Goal: Task Accomplishment & Management: Complete application form

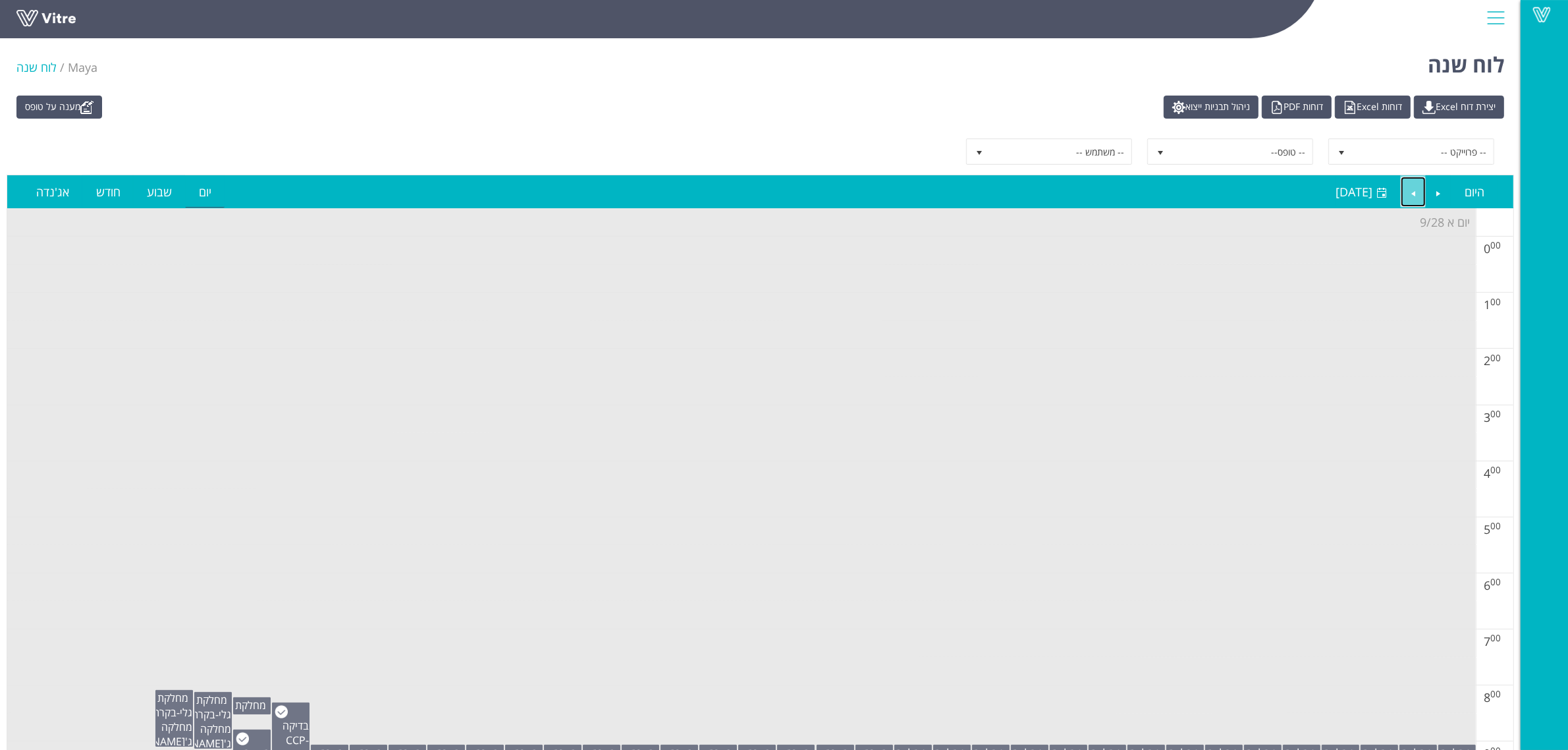
click at [1410, 191] on link "Next" at bounding box center [1413, 191] width 25 height 30
click at [102, 109] on link "מענה על טופס" at bounding box center [59, 107] width 85 height 23
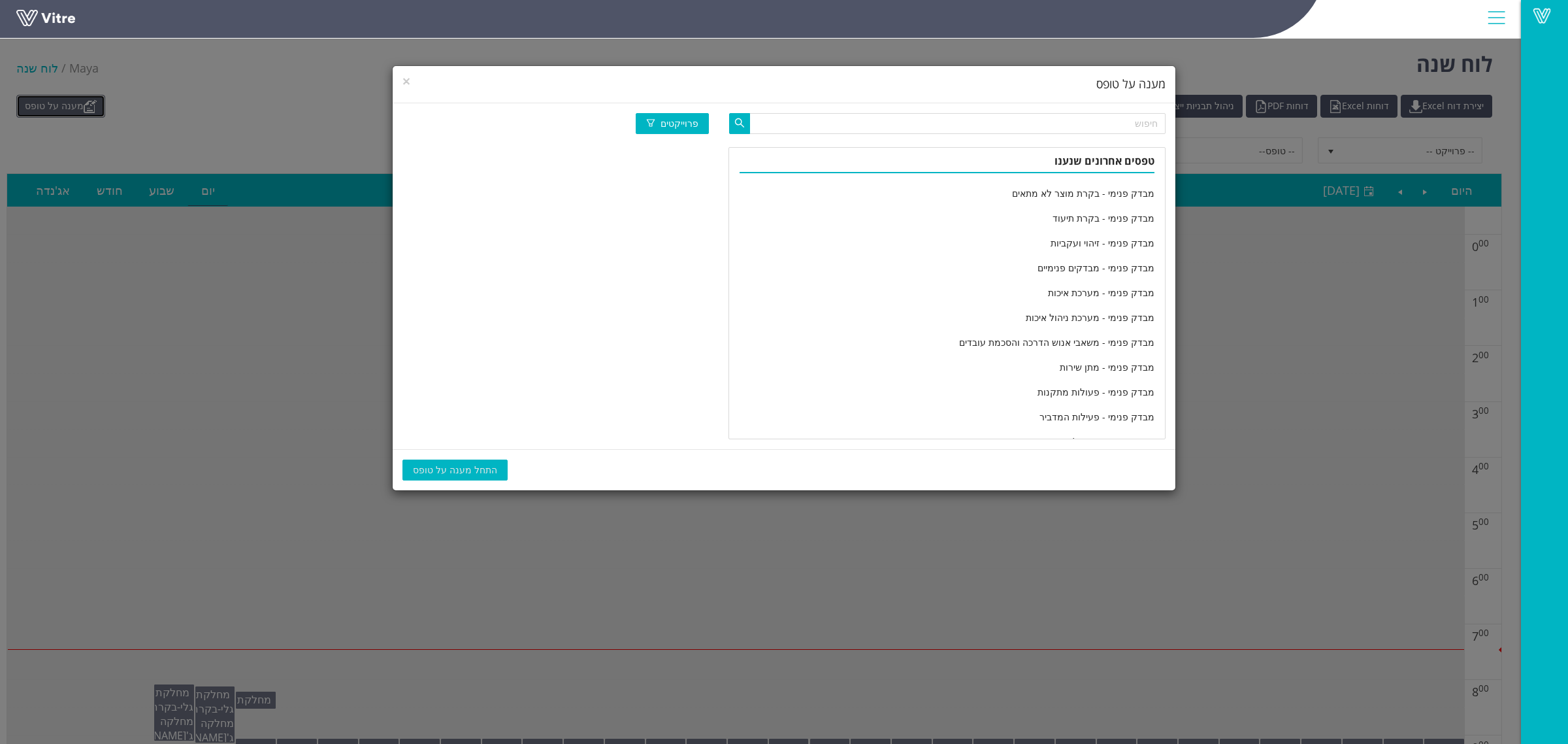
scroll to position [2151, 0]
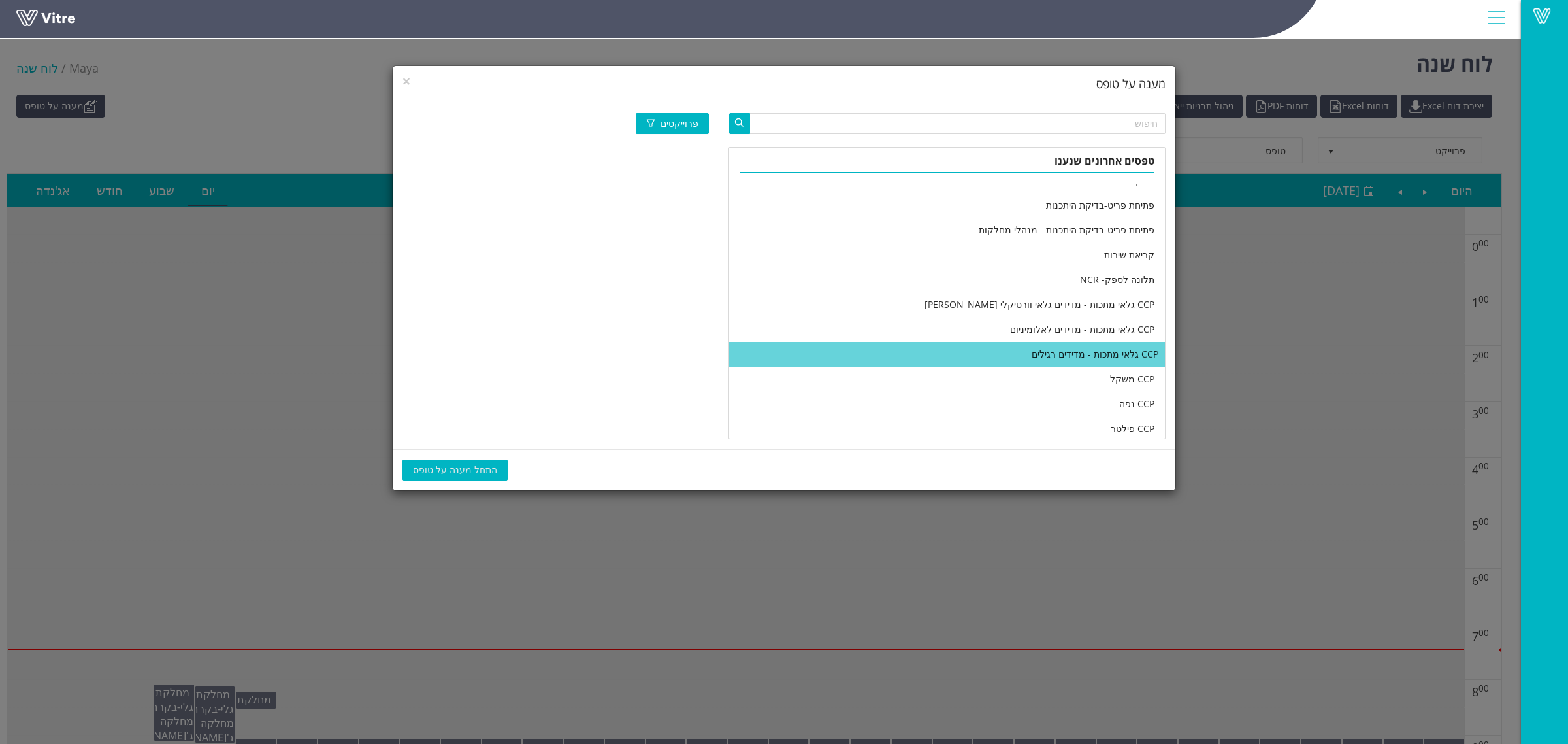
click at [961, 356] on li "CCP גלאי מתכות - מדידים רגילים" at bounding box center [947, 353] width 436 height 25
click at [475, 468] on span "התחל מענה על טופס" at bounding box center [455, 469] width 85 height 14
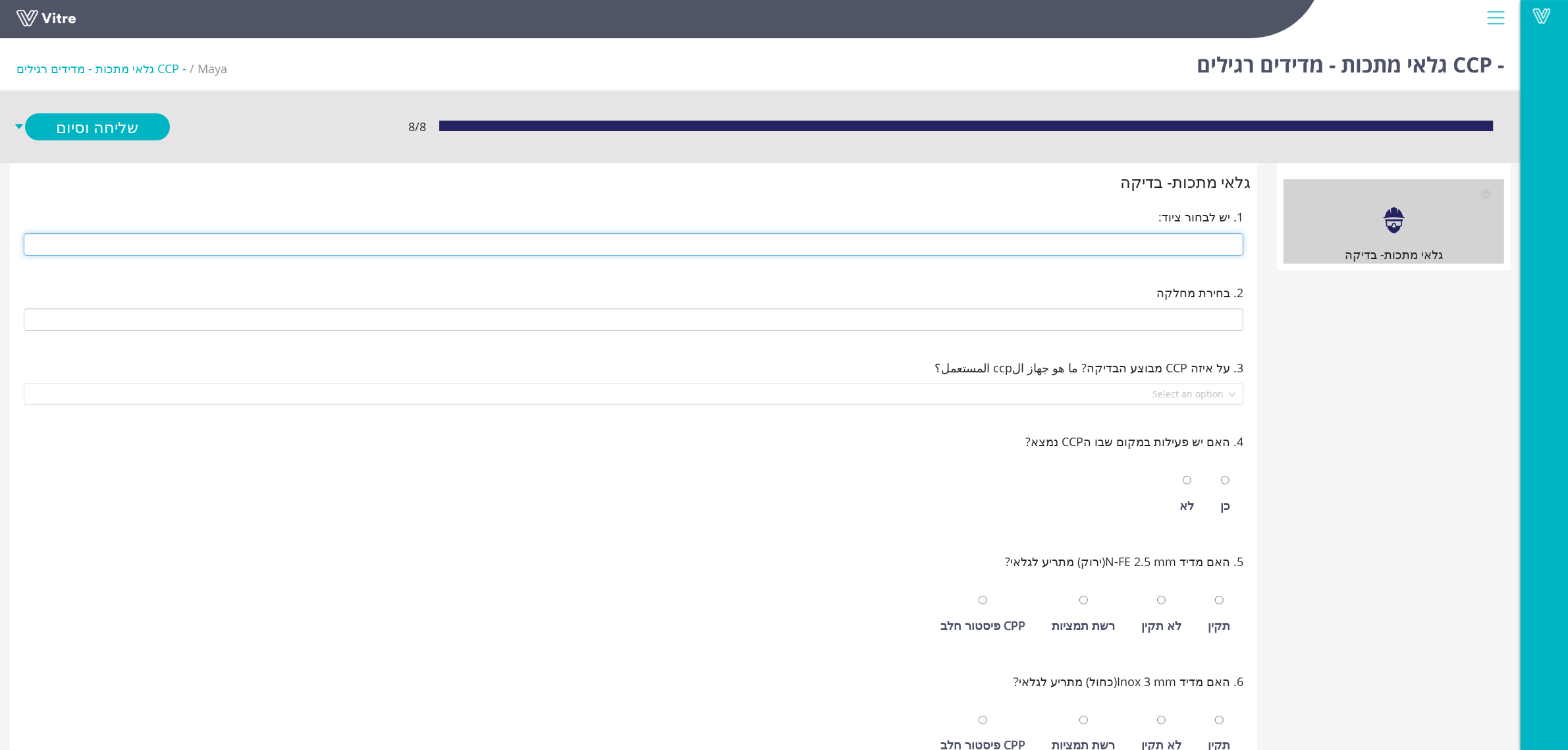
click at [1091, 245] on input "text" at bounding box center [633, 245] width 1219 height 22
type input "d"
type input "247 [PERSON_NAME]"
type input "E-05 חדר אריזת גלוטן"
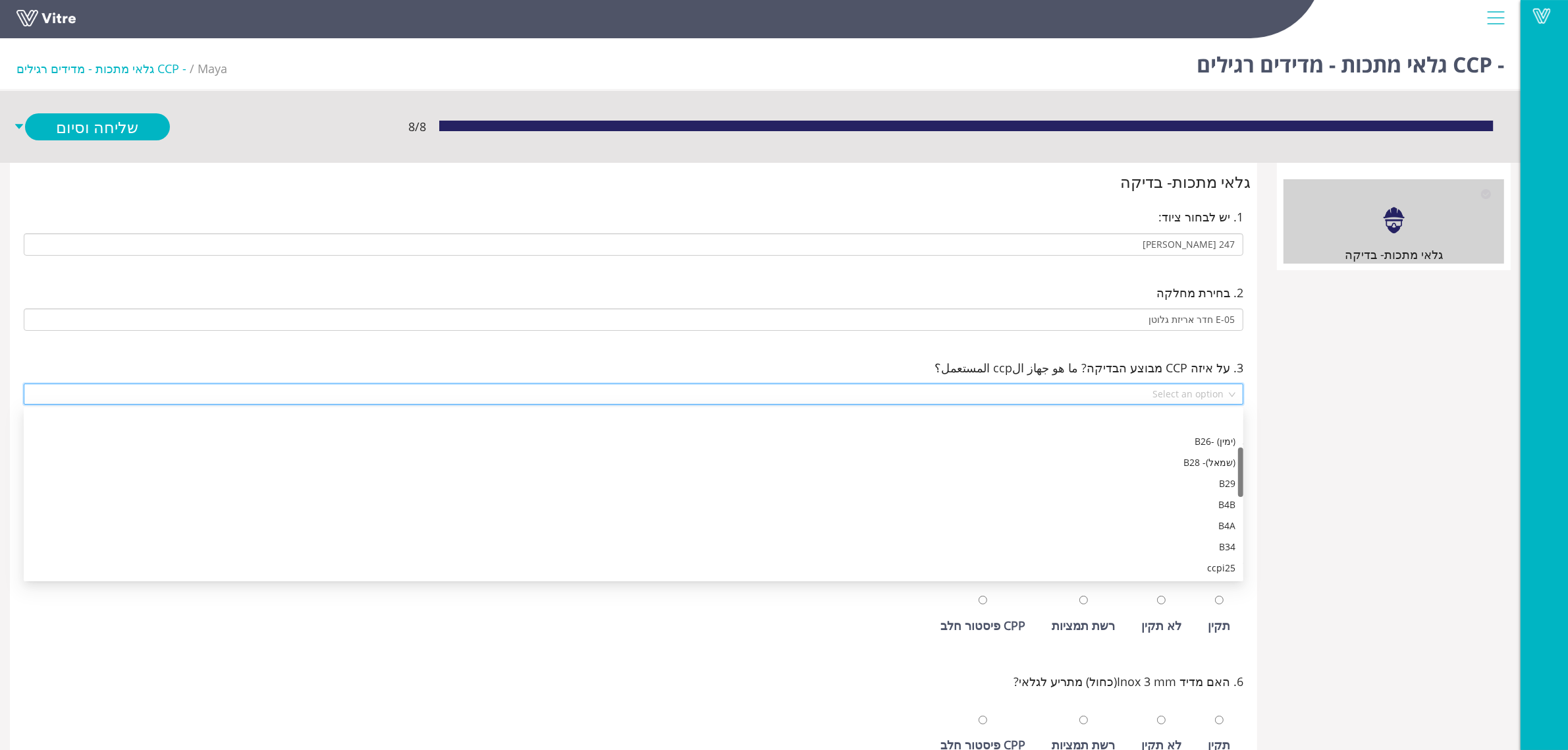
scroll to position [127, 0]
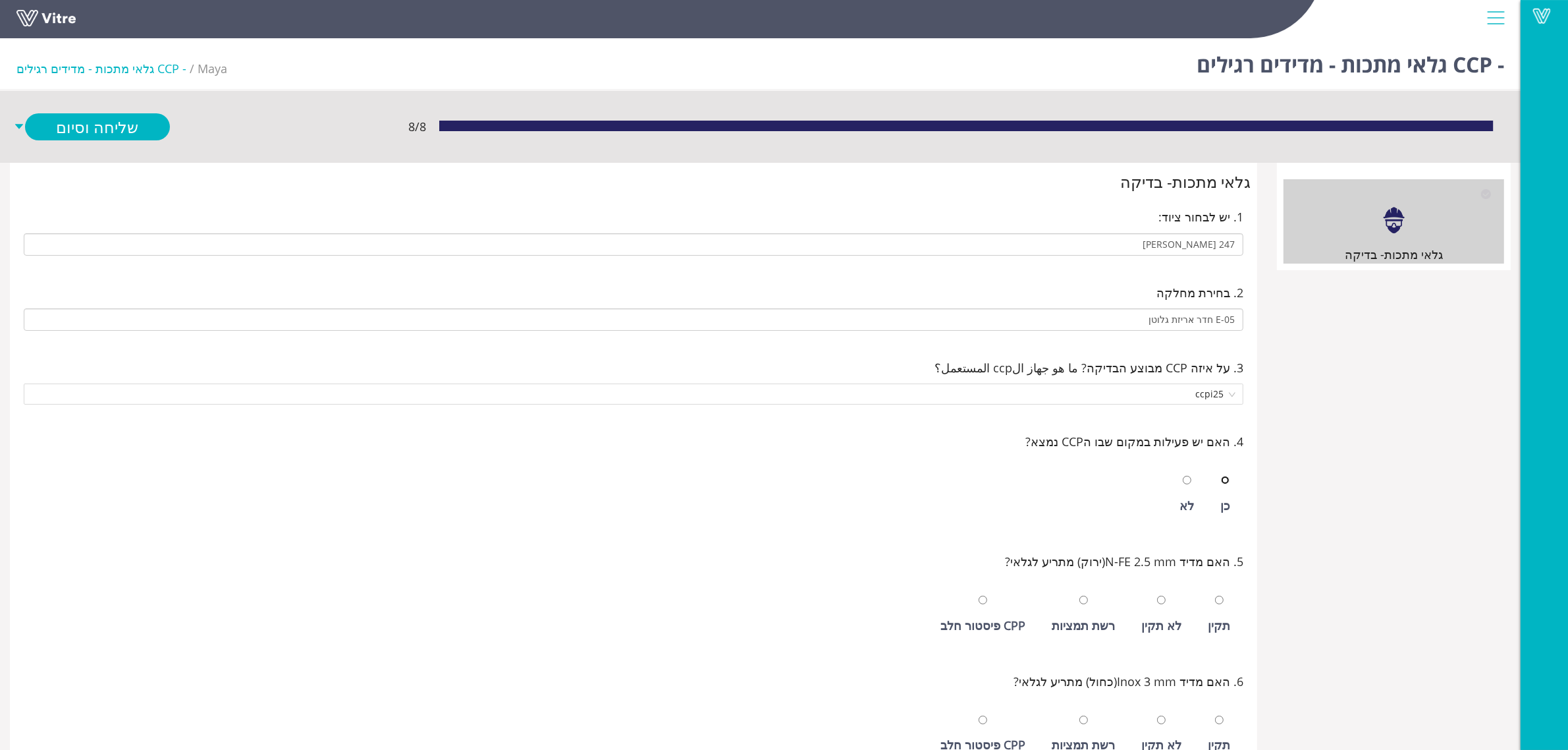
click at [1221, 475] on input "radio" at bounding box center [1225, 479] width 8 height 8
radio input "true"
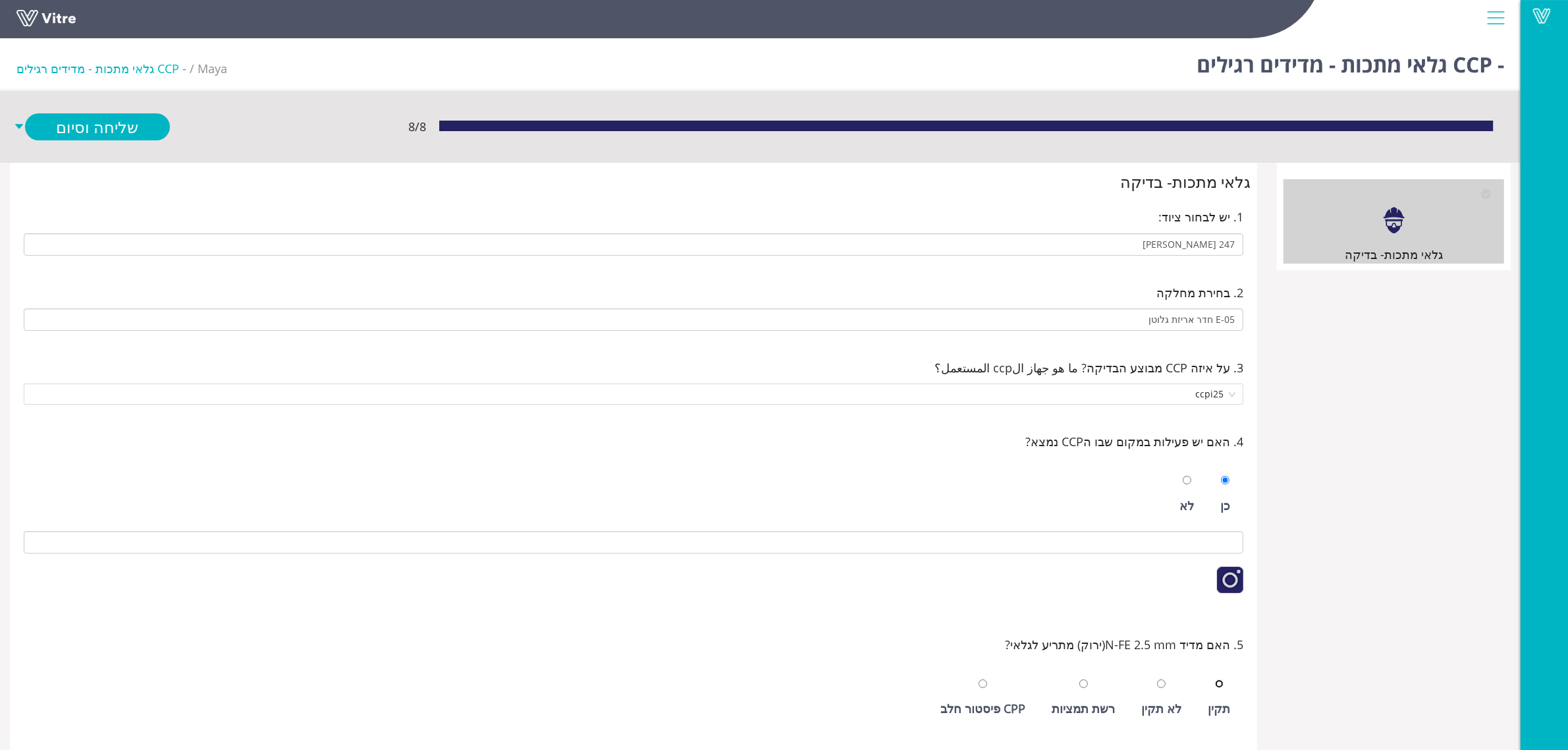
click at [1215, 679] on input "radio" at bounding box center [1218, 682] width 8 height 8
radio input "true"
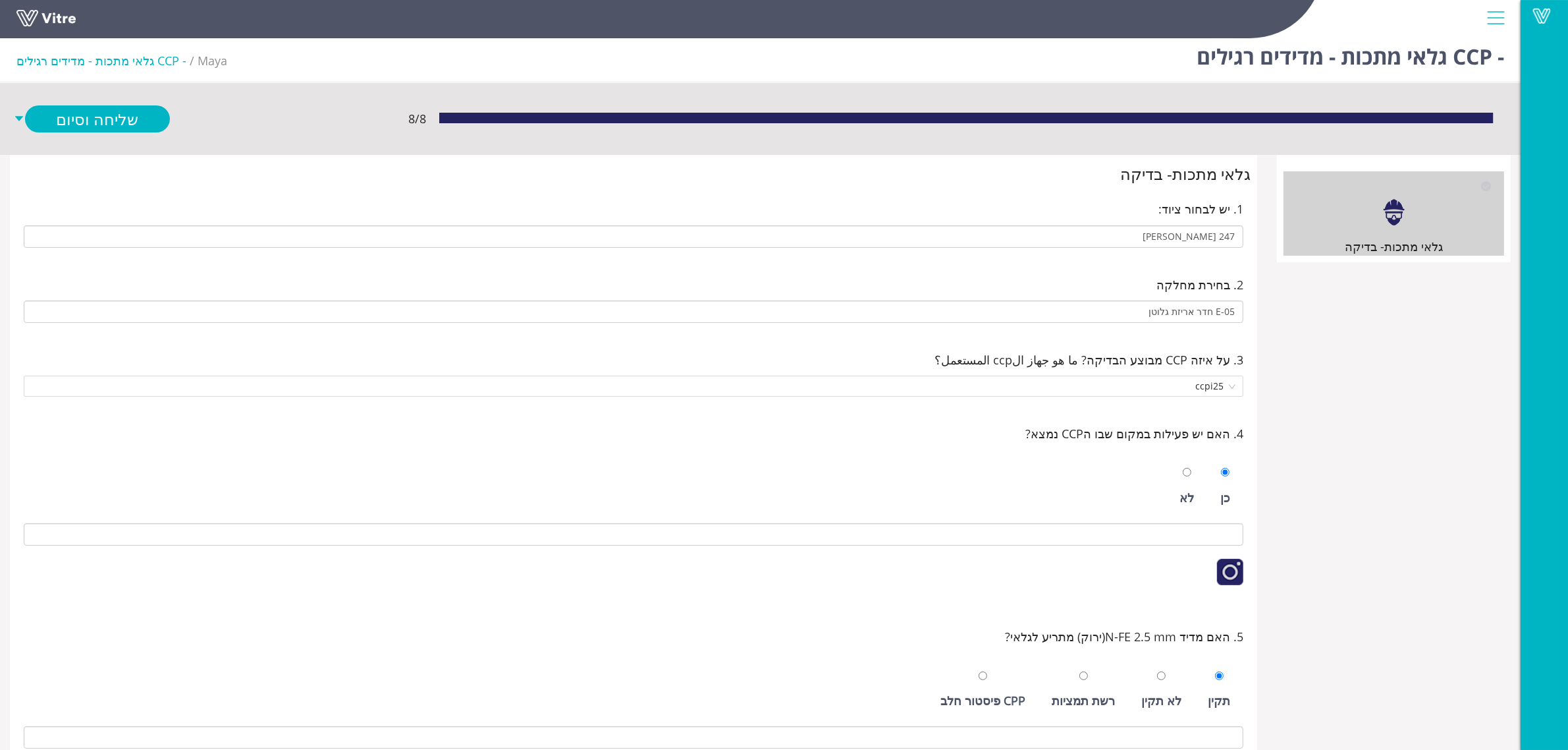
scroll to position [412, 0]
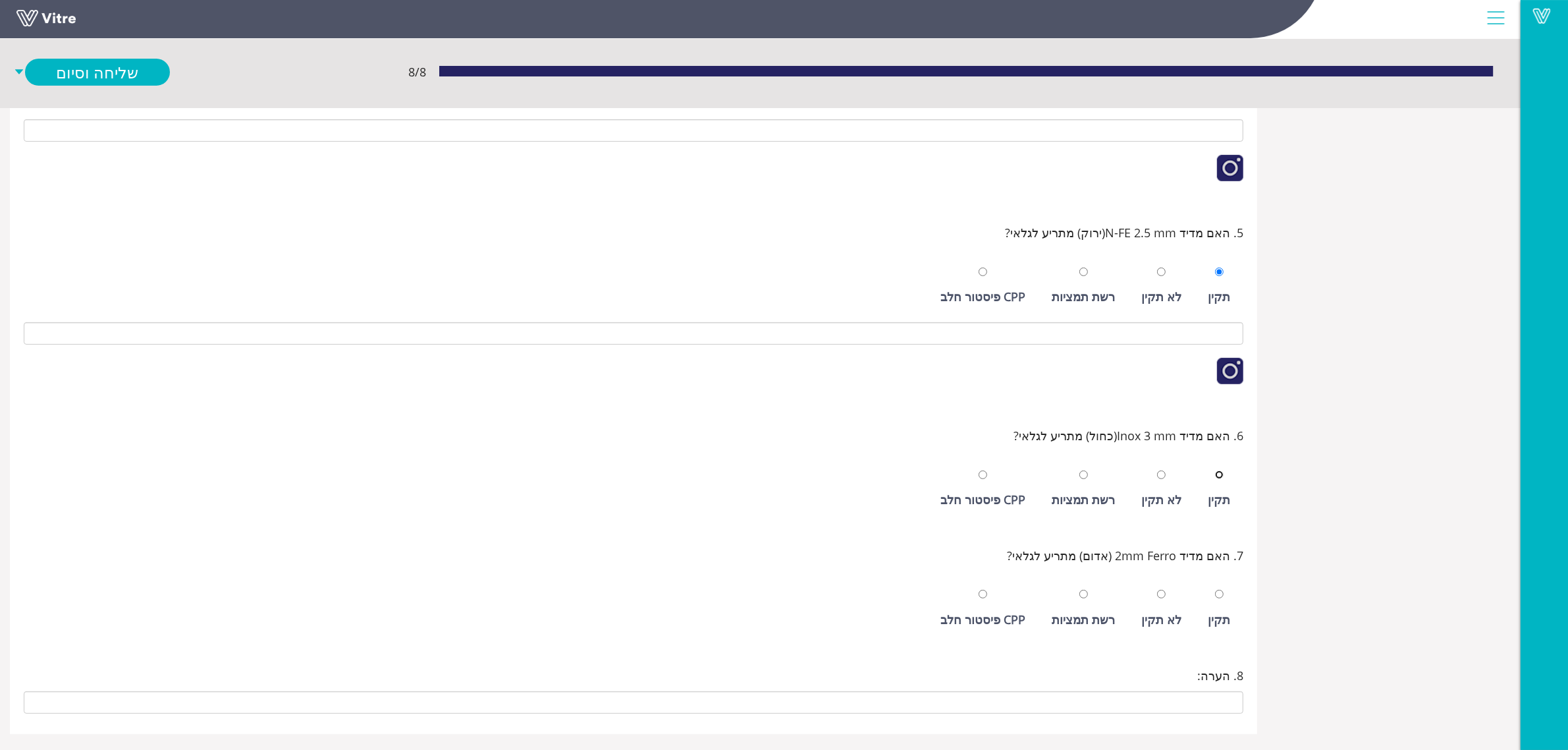
click at [1215, 471] on input "radio" at bounding box center [1218, 474] width 8 height 8
radio input "true"
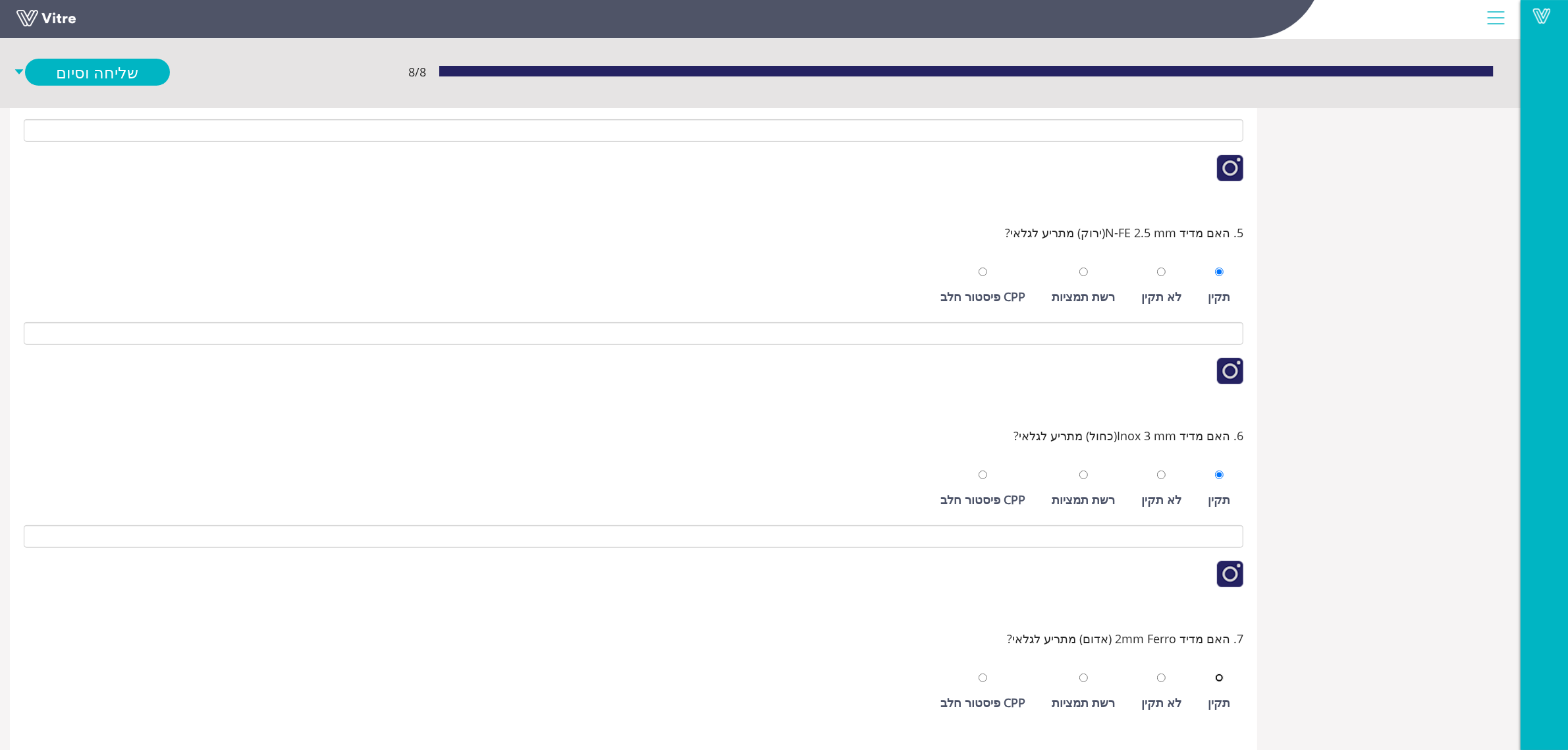
click at [1215, 673] on input "radio" at bounding box center [1218, 677] width 8 height 8
radio input "true"
click at [139, 103] on link "שלח ופתח חדש" at bounding box center [97, 100] width 145 height 27
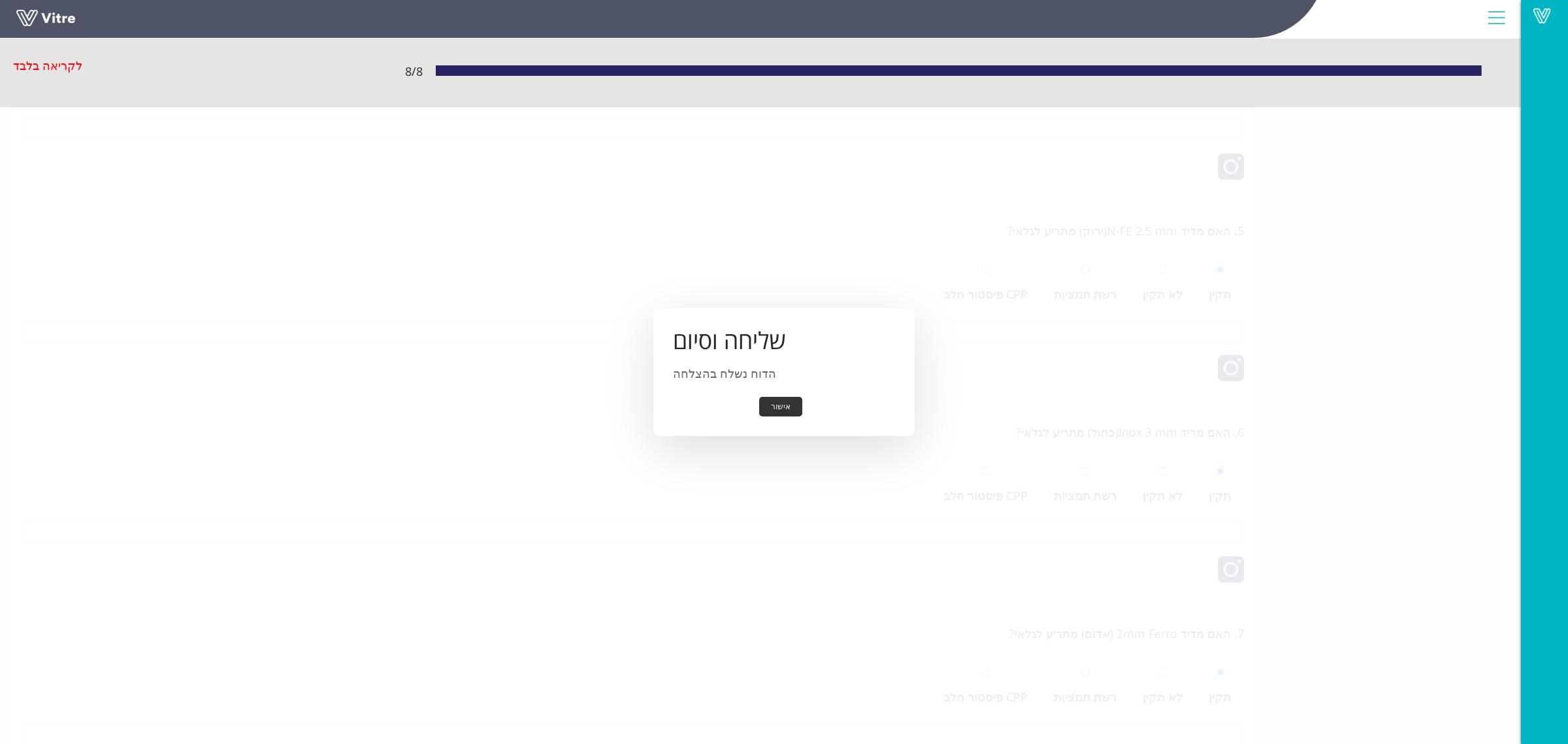
click at [777, 404] on button "אישור" at bounding box center [780, 407] width 43 height 20
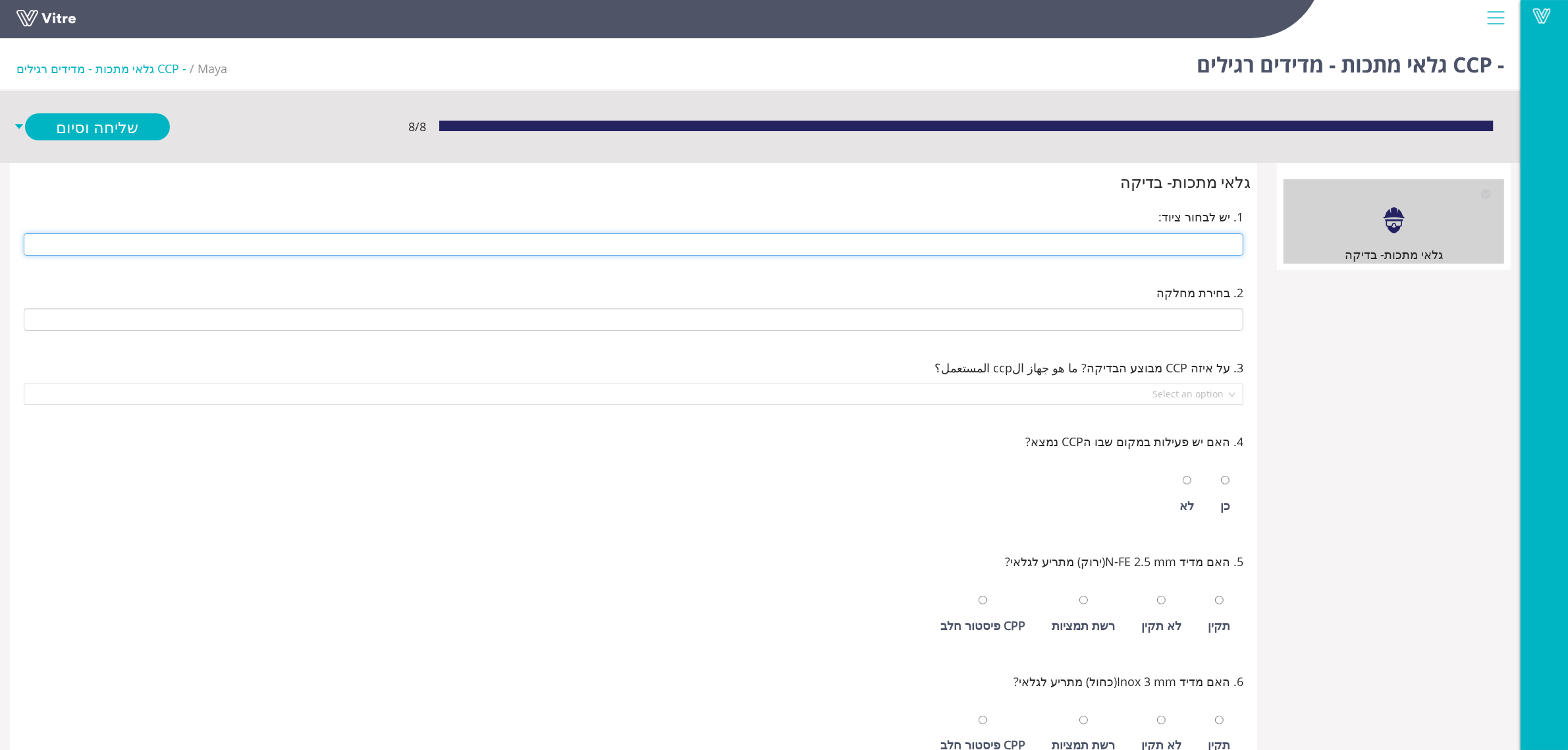
click at [929, 251] on input "text" at bounding box center [633, 245] width 1219 height 22
type input "246 1/2 קילו סלקטד"
type input "CCP-i32 סלקטד 246"
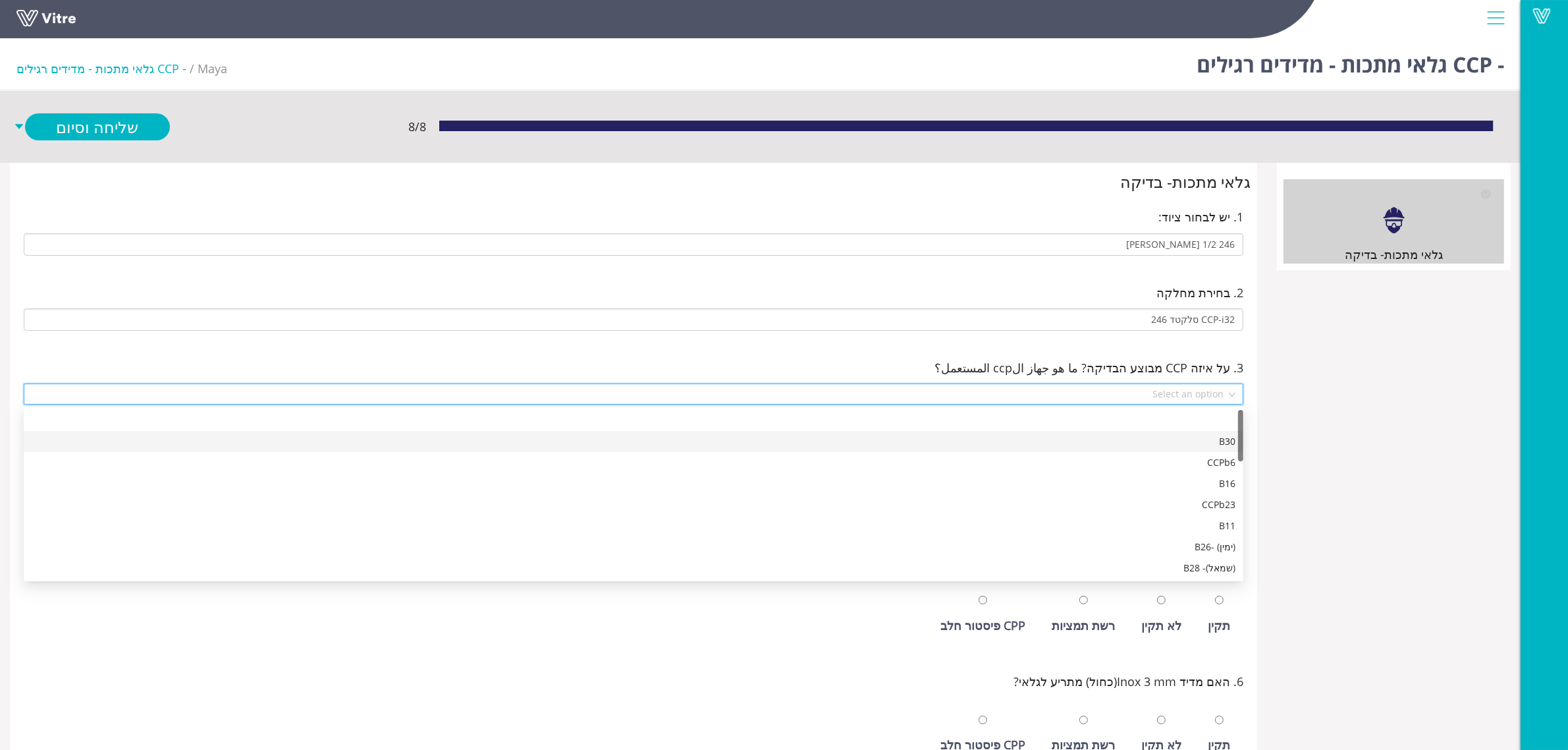
scroll to position [442, 0]
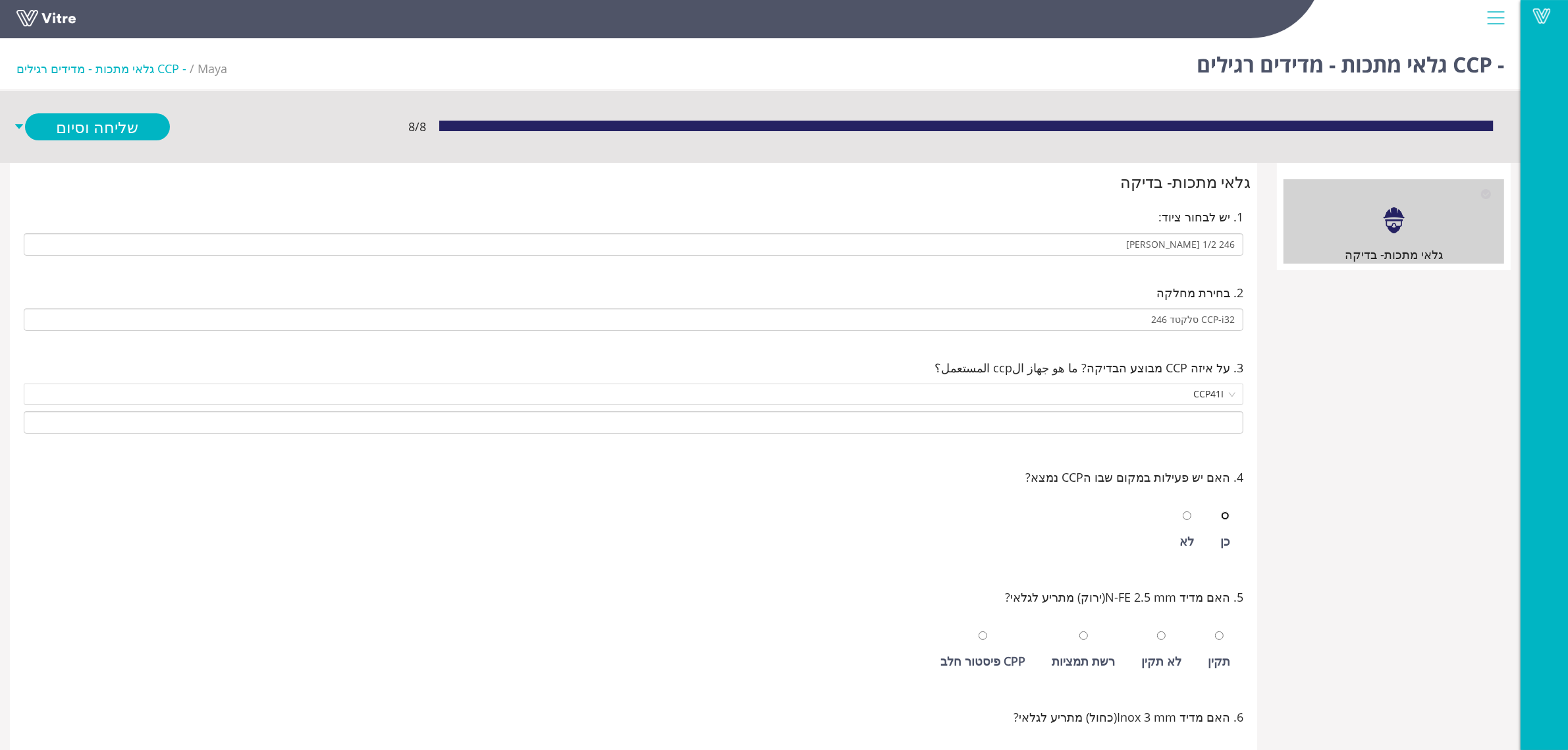
click at [1221, 511] on input "radio" at bounding box center [1225, 515] width 8 height 8
radio input "true"
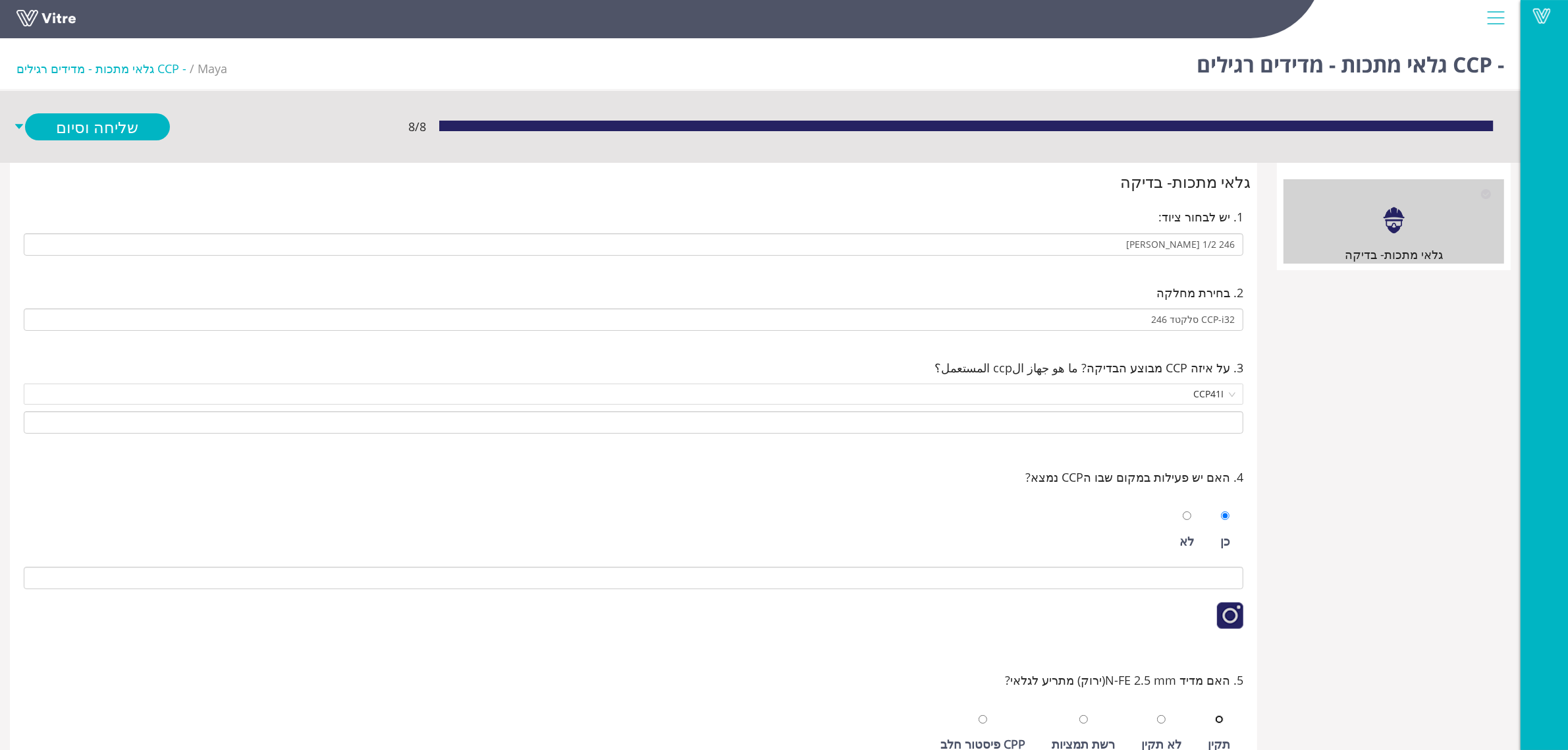
click at [1215, 714] on input "radio" at bounding box center [1218, 718] width 8 height 8
radio input "true"
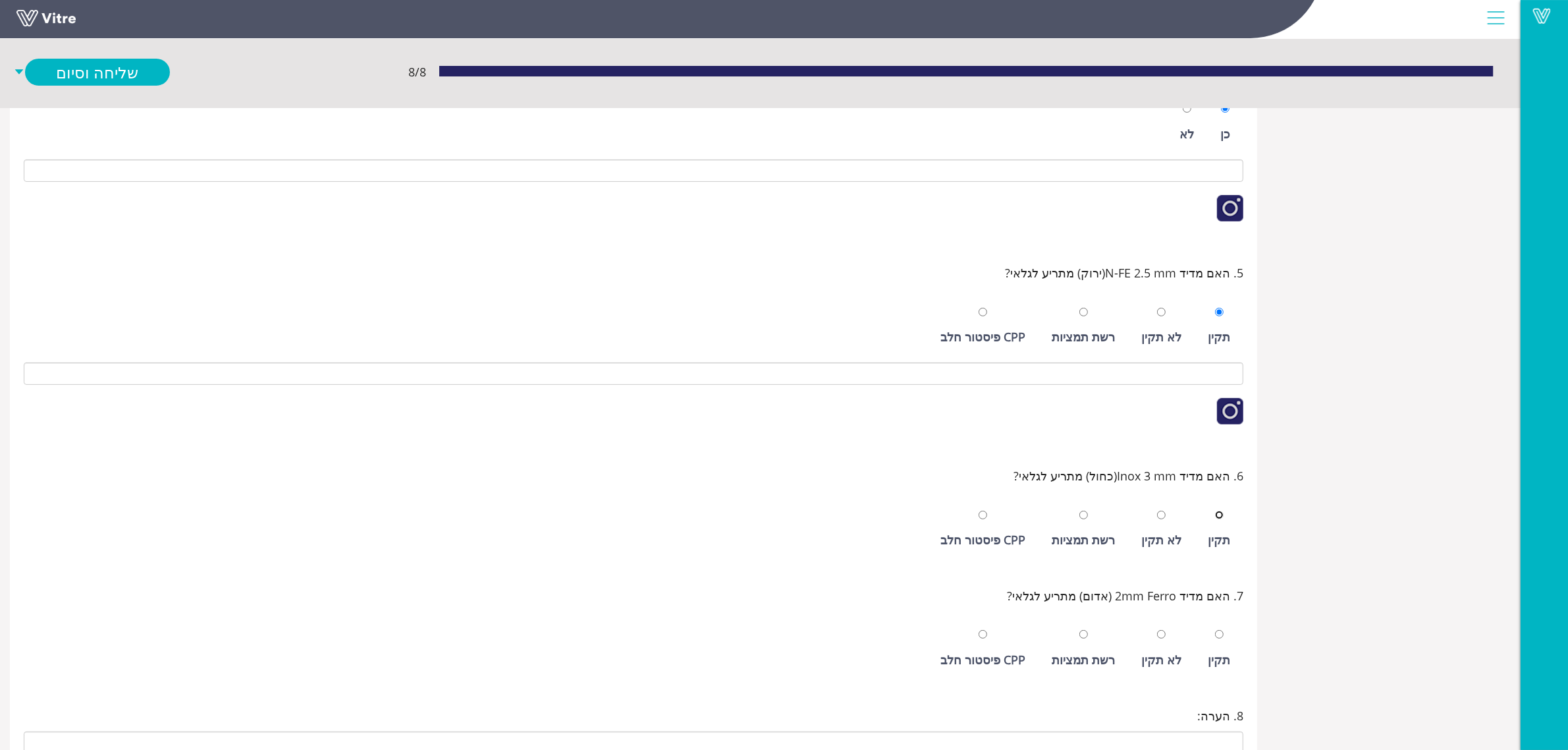
click at [1215, 511] on input "radio" at bounding box center [1218, 515] width 8 height 8
radio input "true"
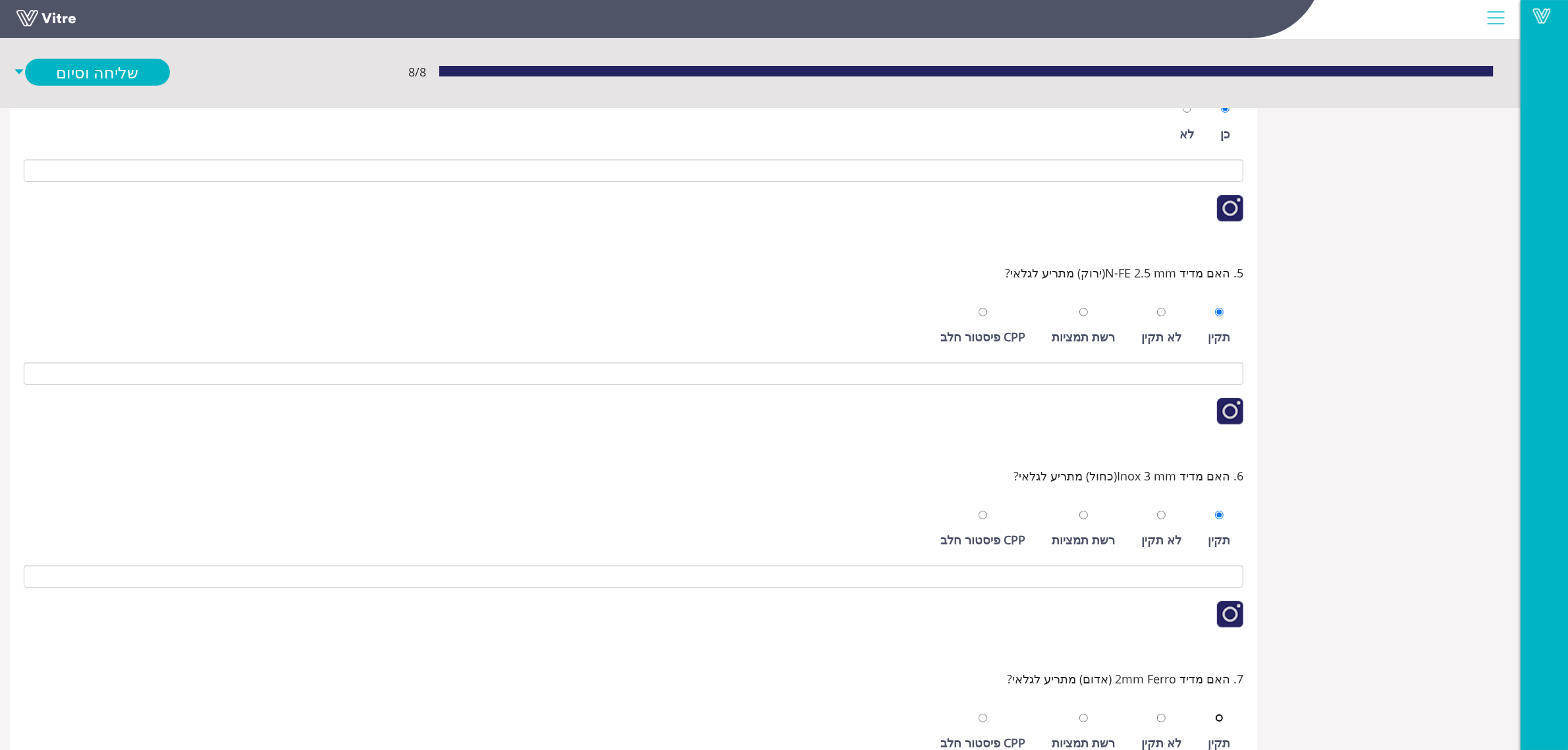
click at [1215, 713] on input "radio" at bounding box center [1218, 717] width 8 height 8
radio input "true"
click at [97, 74] on link "שליחה וסיום" at bounding box center [97, 72] width 145 height 27
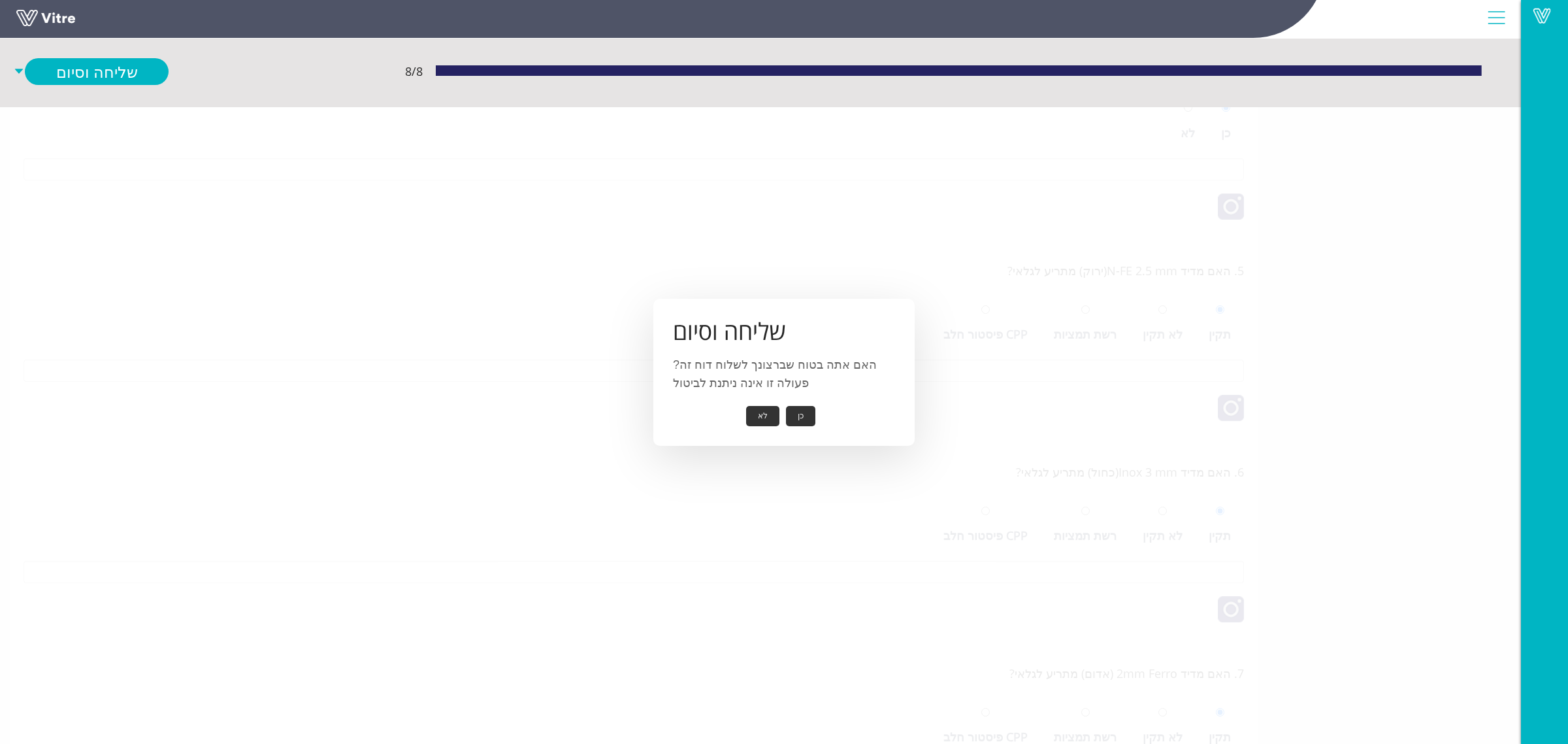
click at [798, 417] on button "כן" at bounding box center [801, 416] width 30 height 20
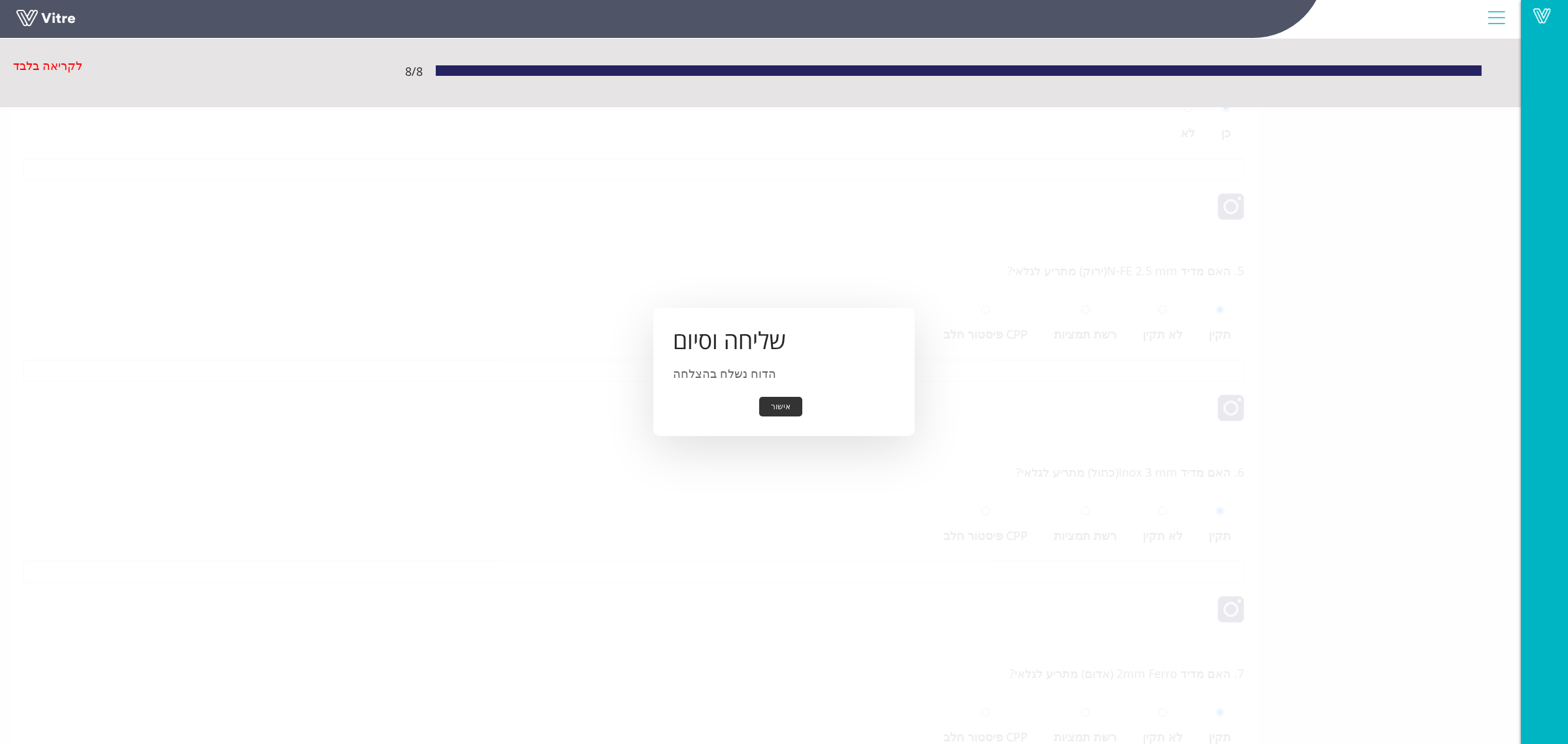
click at [788, 412] on button "אישור" at bounding box center [780, 407] width 43 height 20
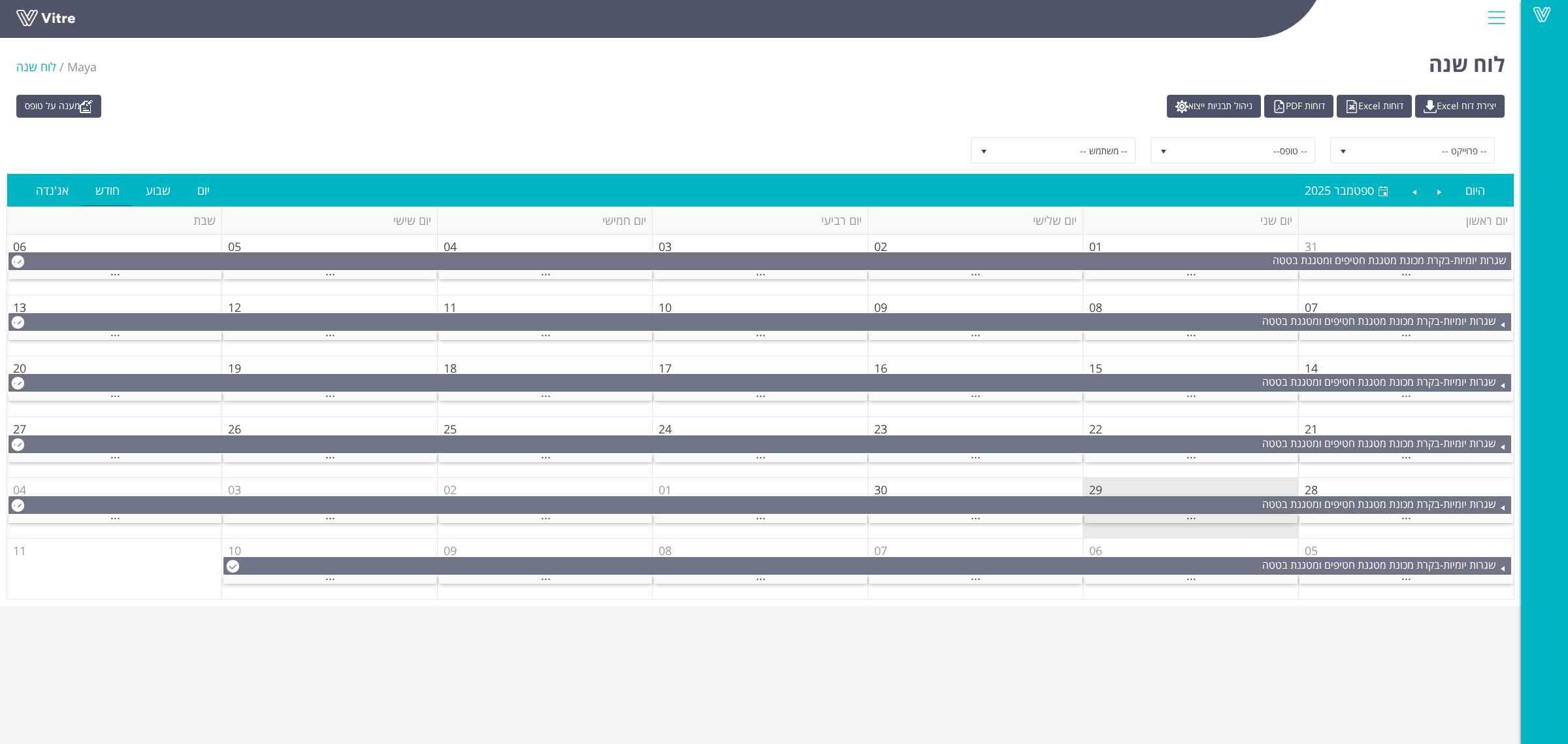
click at [1168, 522] on div "..." at bounding box center [1190, 518] width 213 height 8
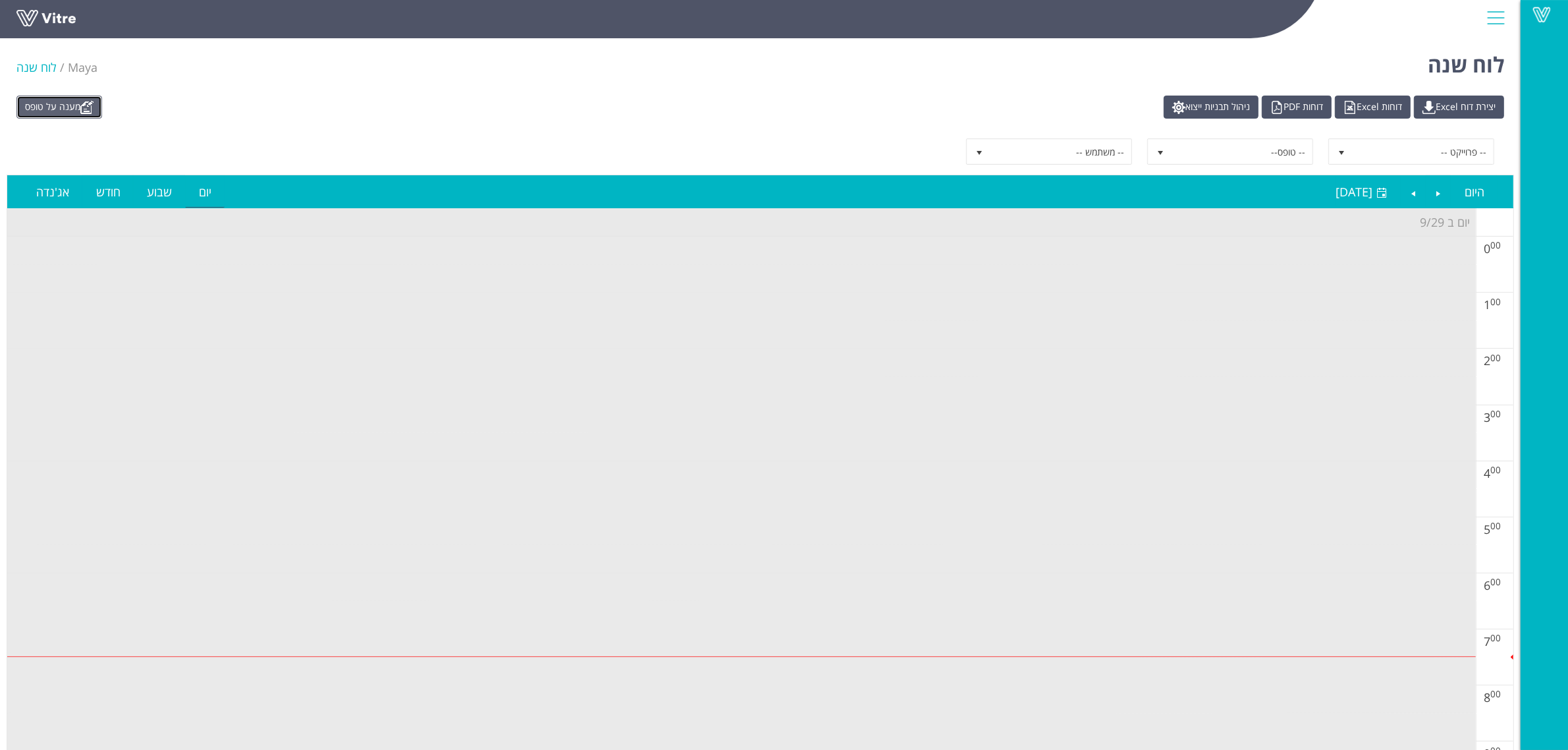
click at [67, 98] on link "מענה על טופס" at bounding box center [59, 107] width 85 height 23
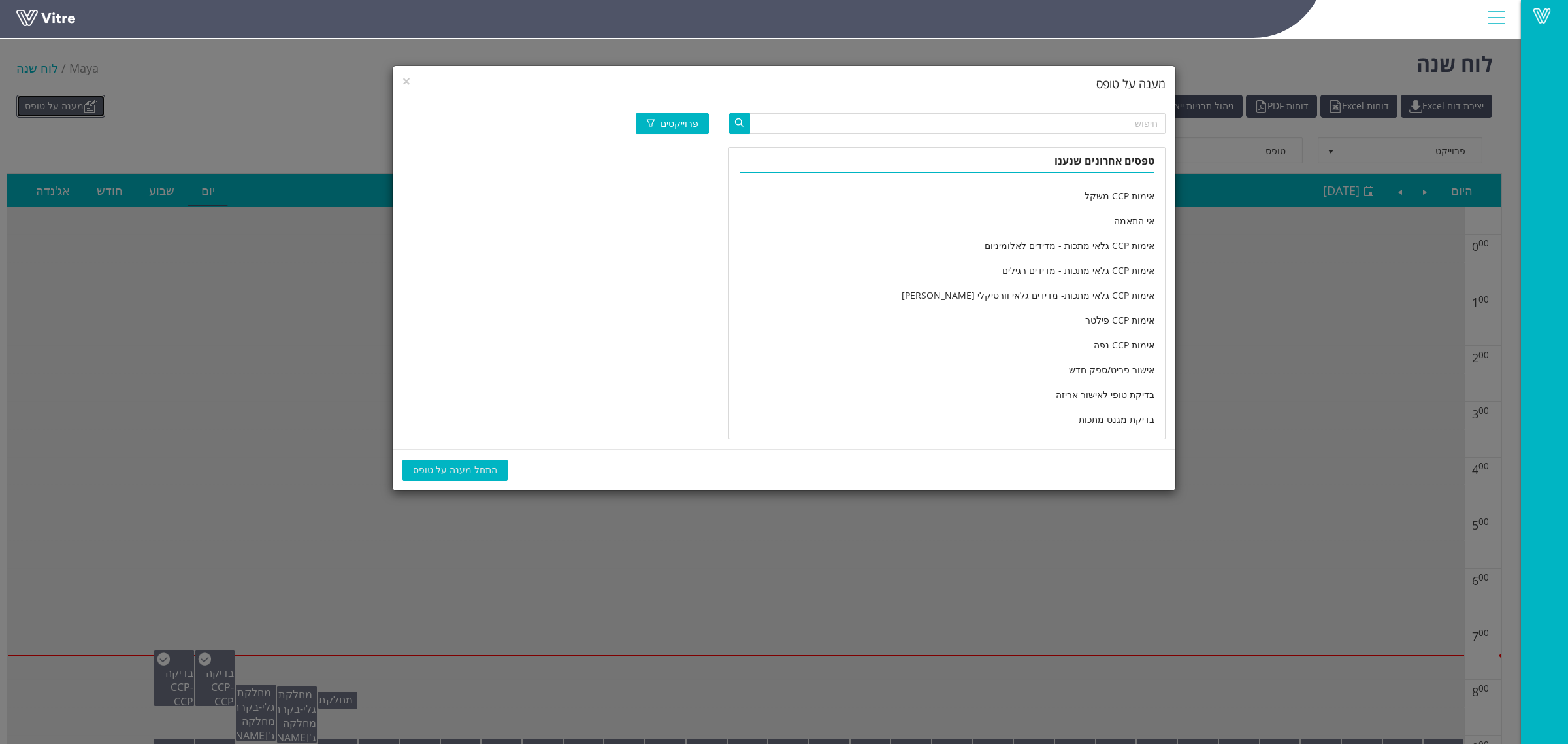
scroll to position [2151, 0]
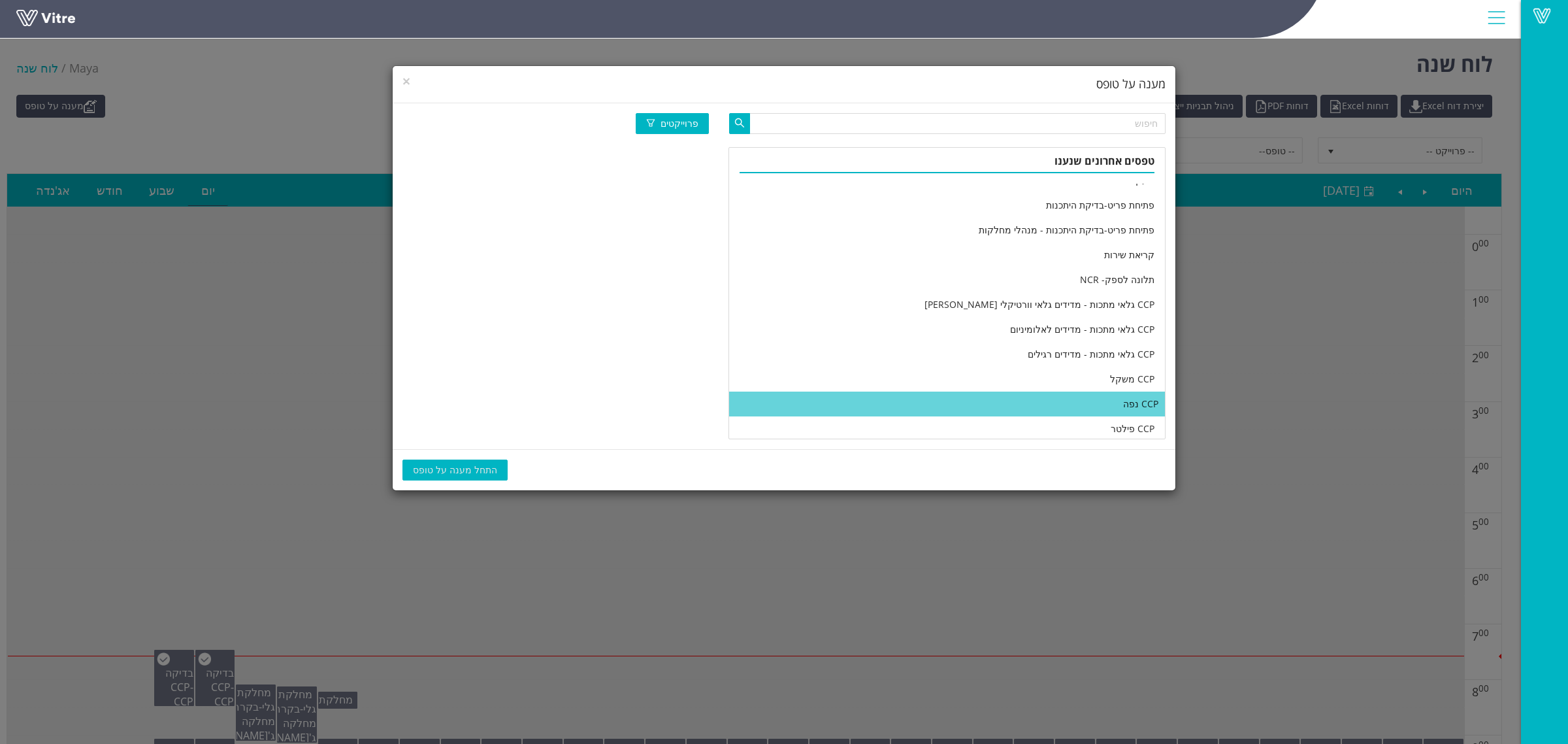
click at [960, 405] on li "CCP נפה" at bounding box center [947, 404] width 436 height 25
click at [479, 472] on span "התחל מענה על טופס" at bounding box center [455, 469] width 85 height 14
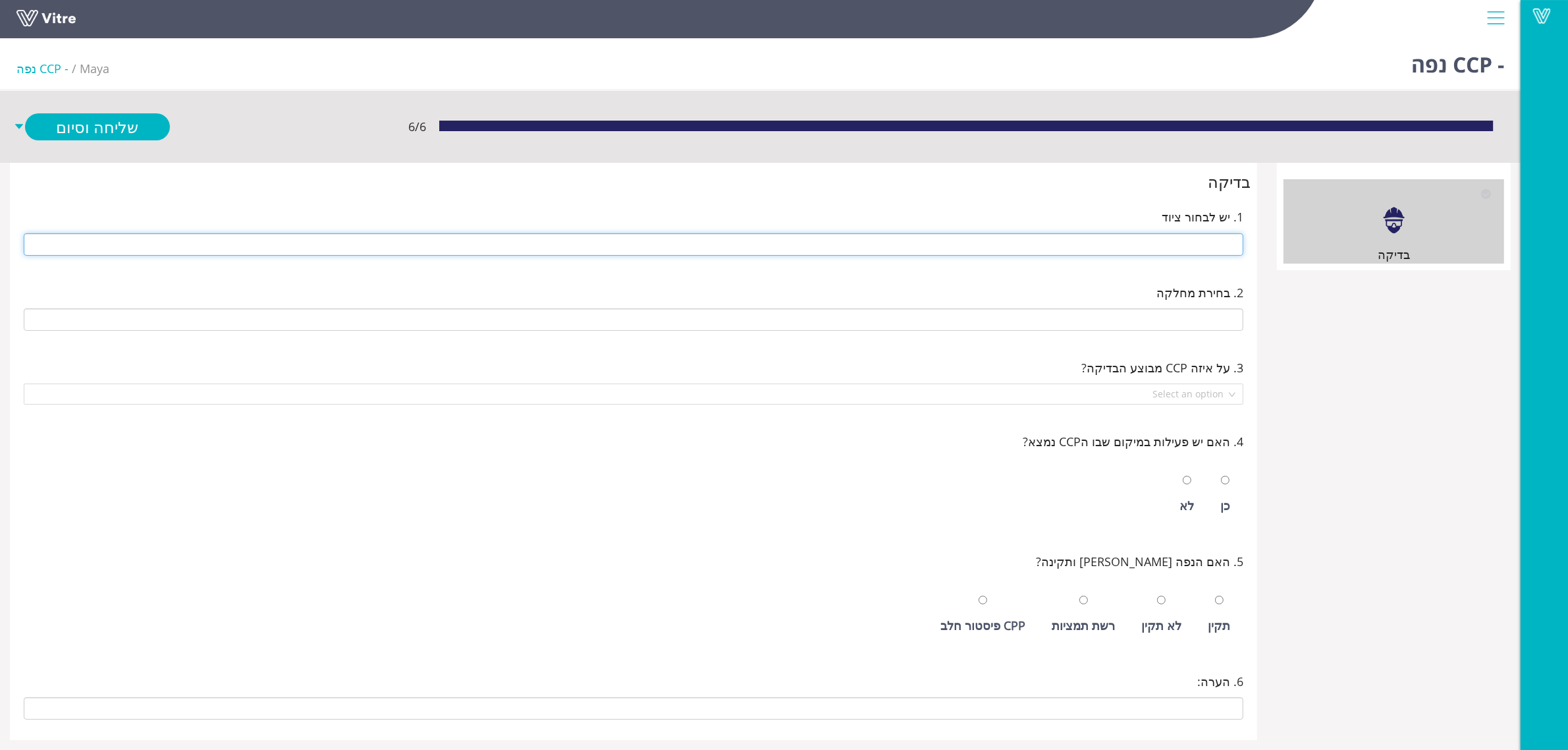
click at [857, 248] on input "text" at bounding box center [633, 245] width 1219 height 22
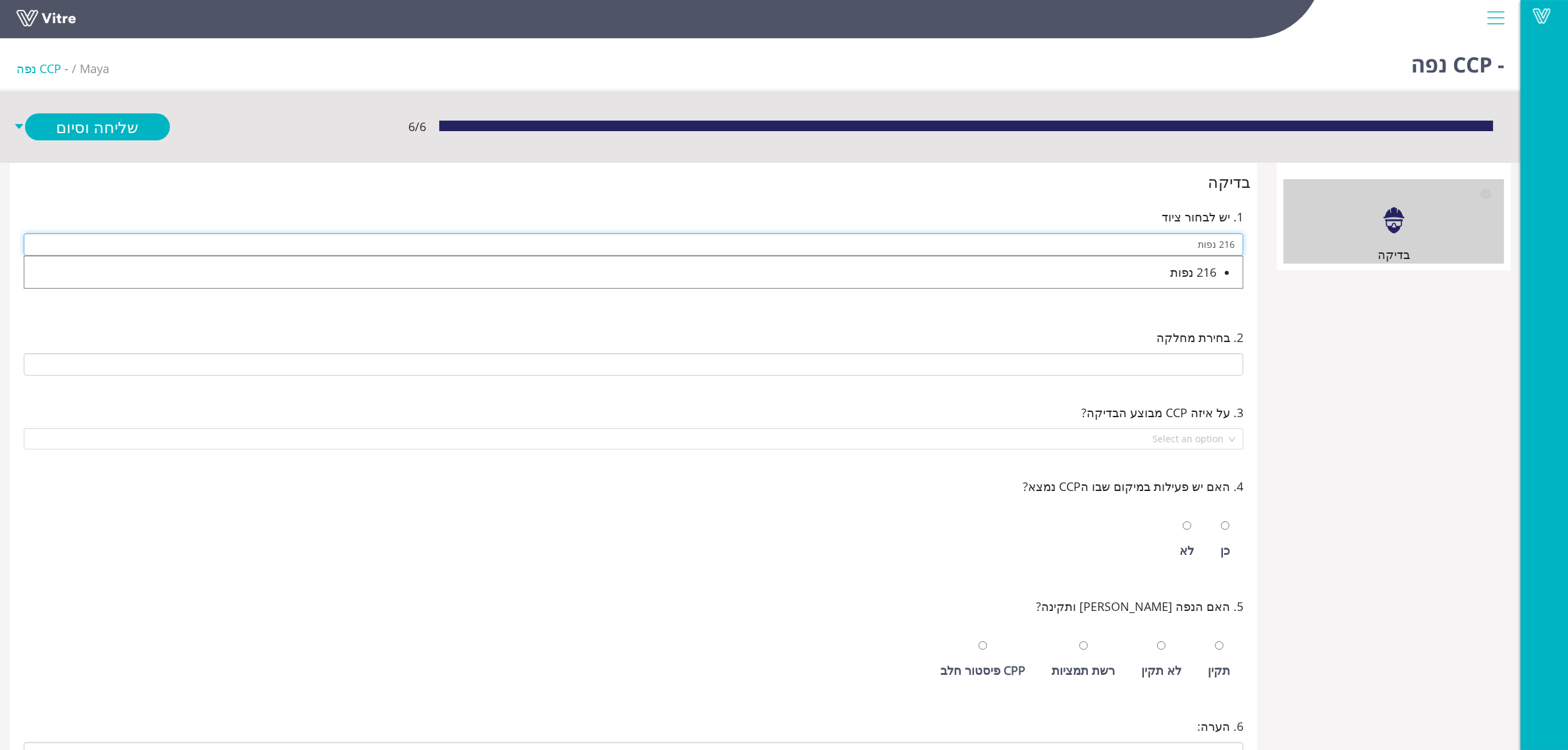
type input "216 נפות"
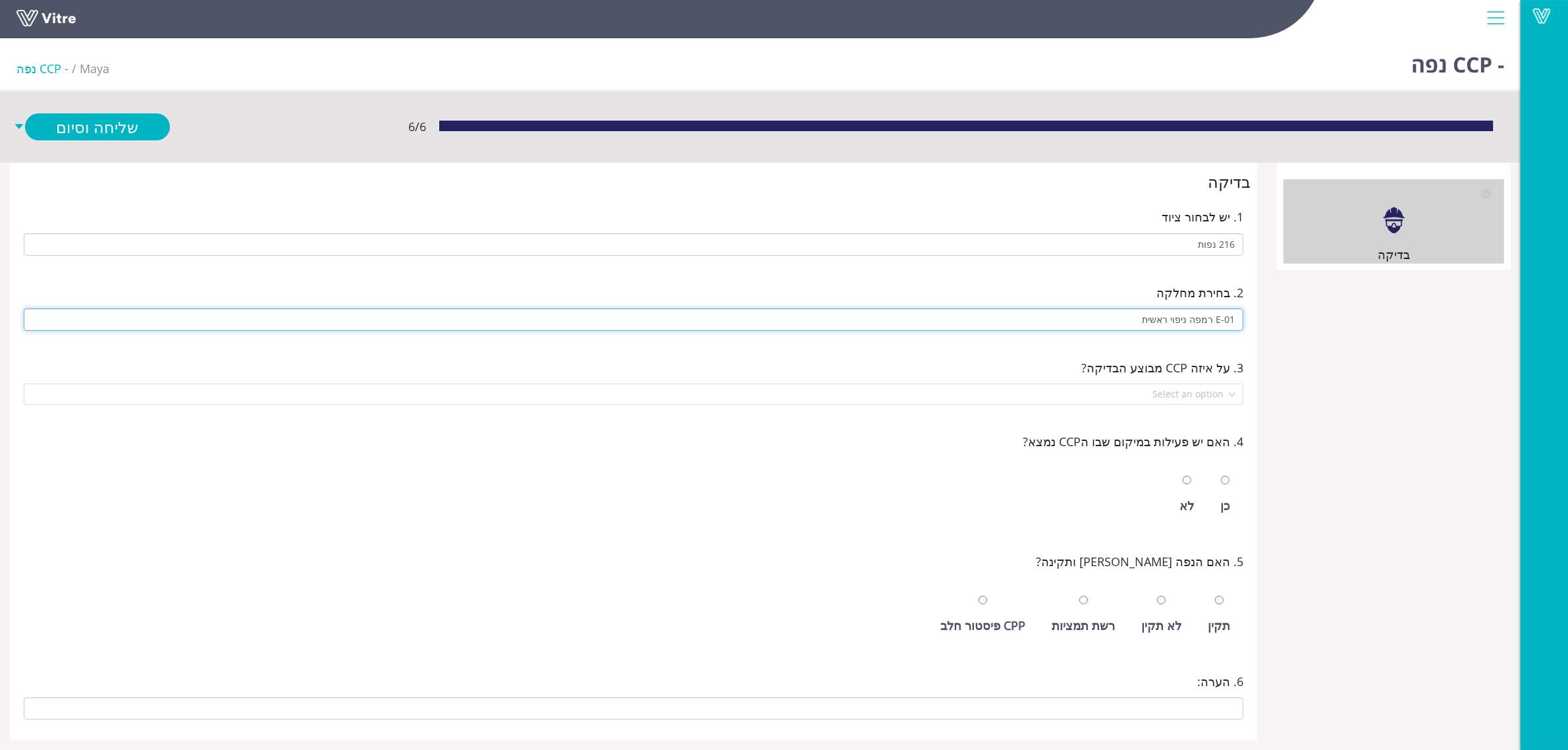
type input "E-01 רמפה ניפוי ראשית"
click at [1221, 475] on input "radio" at bounding box center [1225, 479] width 8 height 8
radio input "true"
click at [1215, 595] on input "radio" at bounding box center [1218, 599] width 8 height 8
radio input "true"
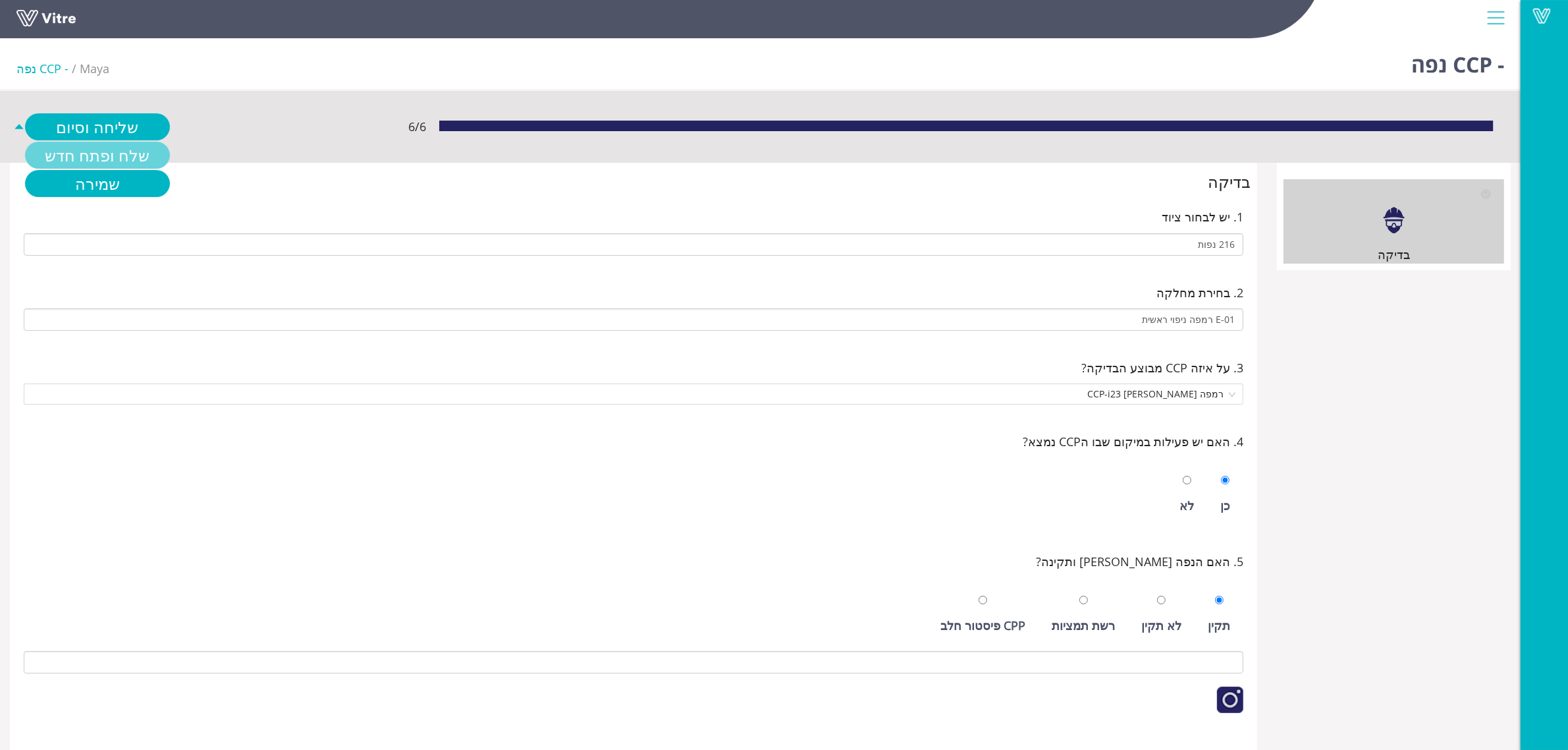
click at [127, 152] on link "שלח ופתח חדש" at bounding box center [97, 155] width 145 height 27
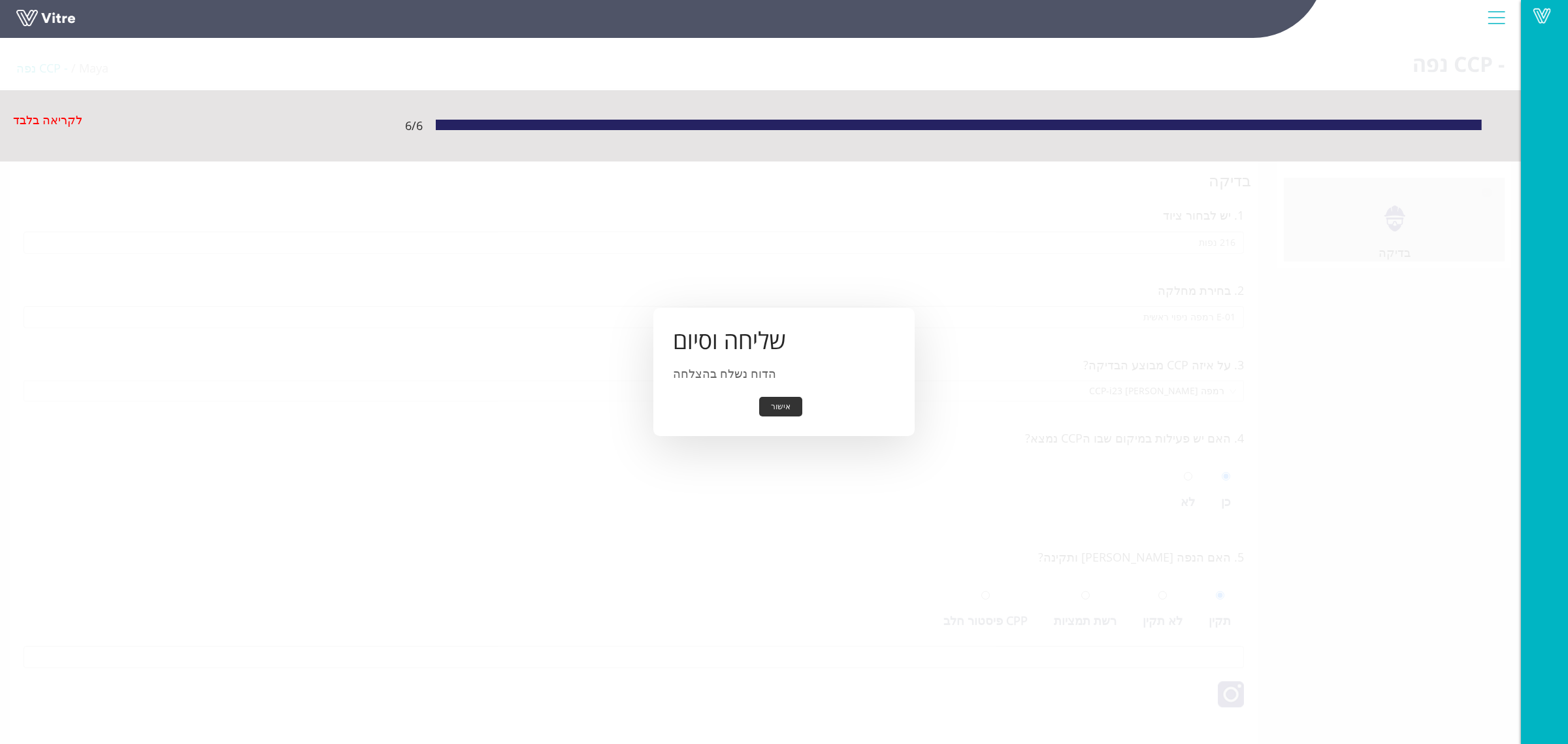
click at [769, 410] on button "אישור" at bounding box center [780, 407] width 43 height 20
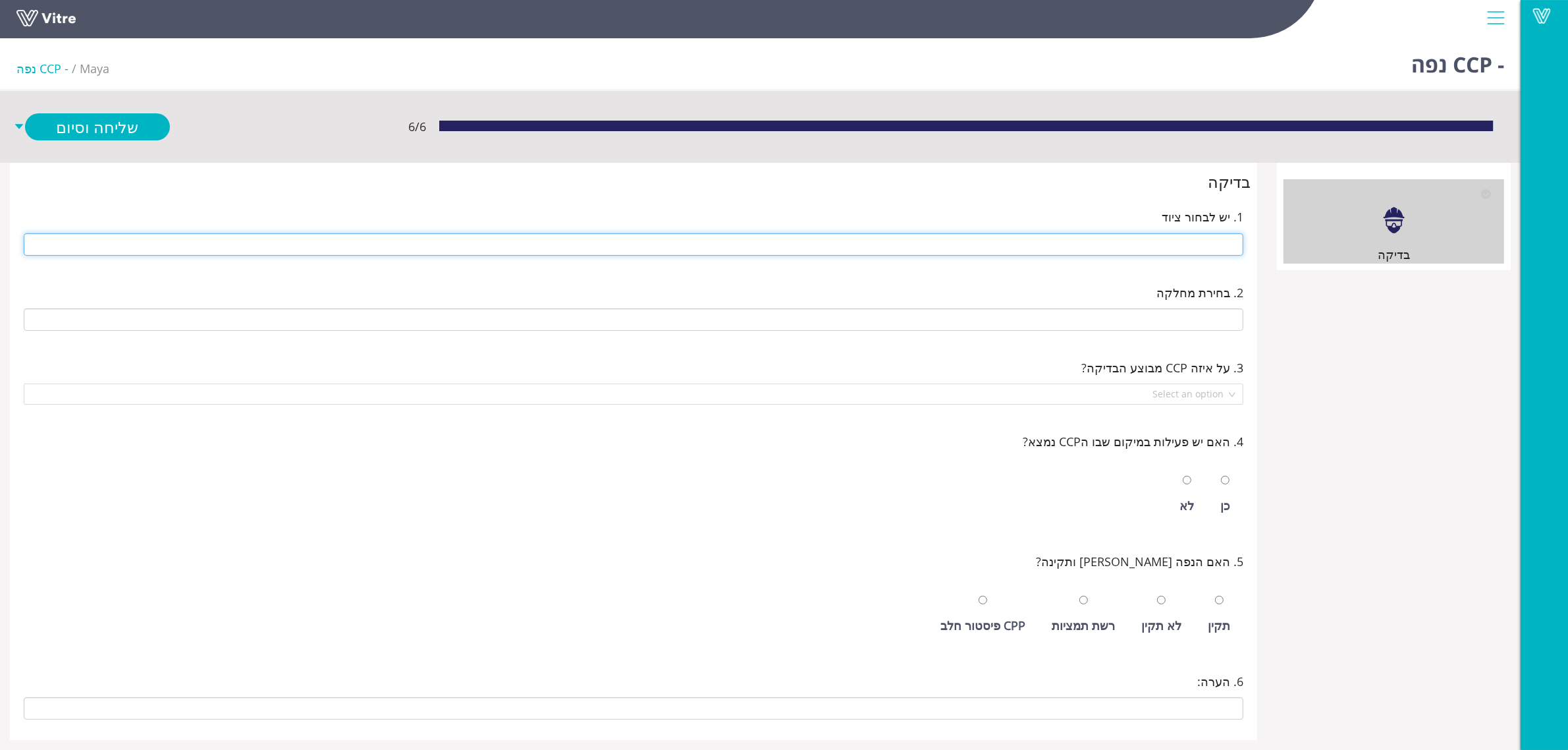
click at [1133, 245] on input "text" at bounding box center [633, 245] width 1219 height 22
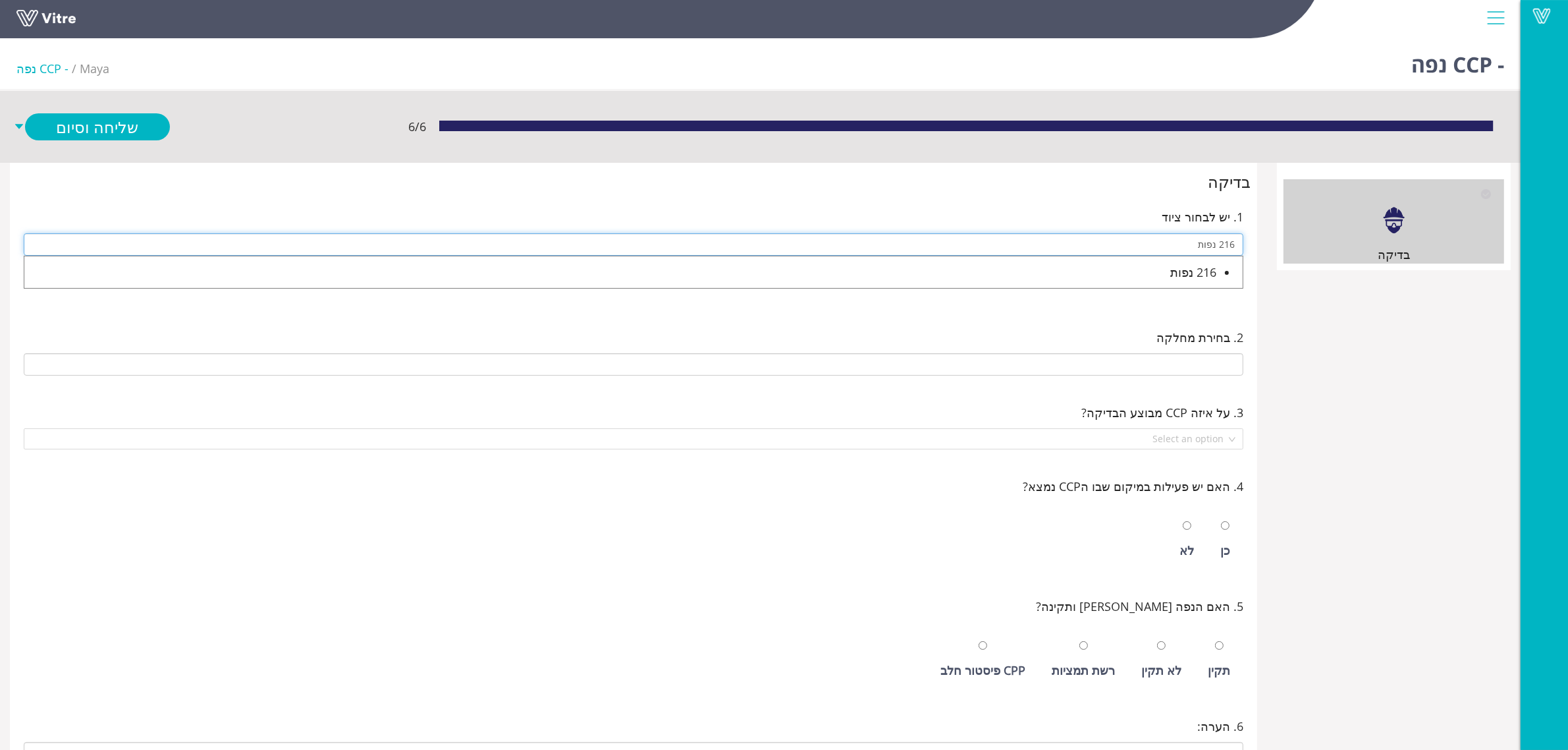
type input "216 נפות"
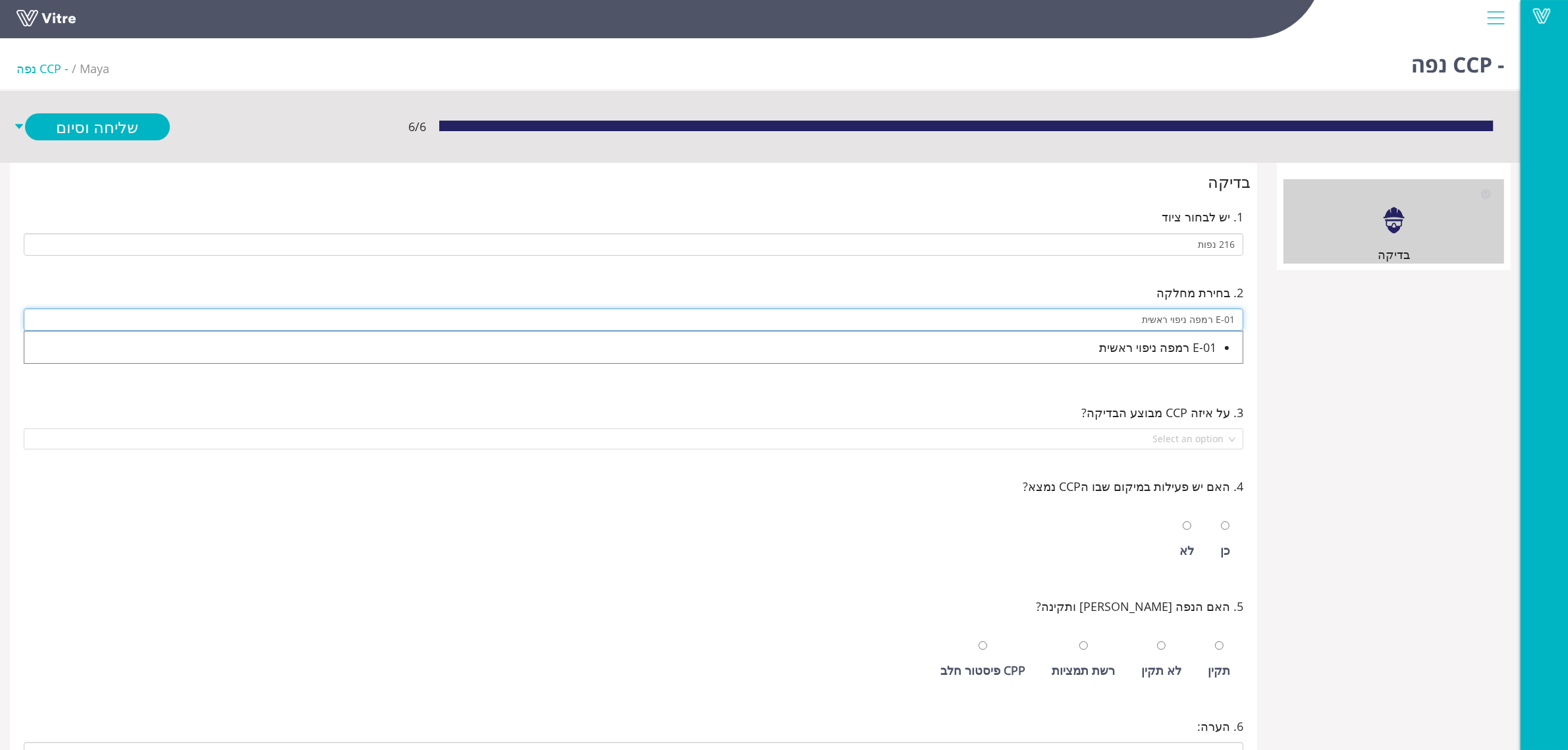
type input "E-01 רמפה ניפוי ראשית"
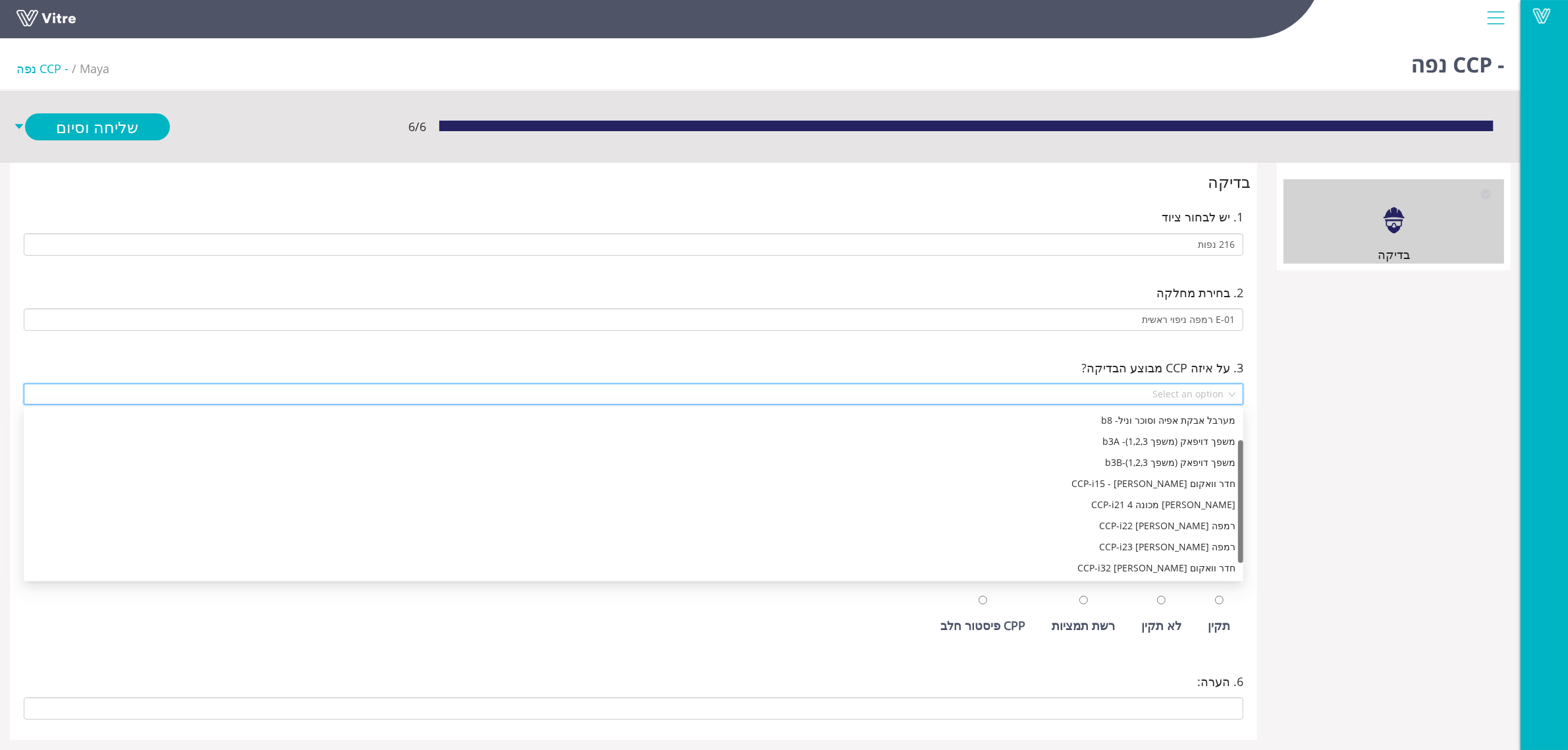
scroll to position [41, 0]
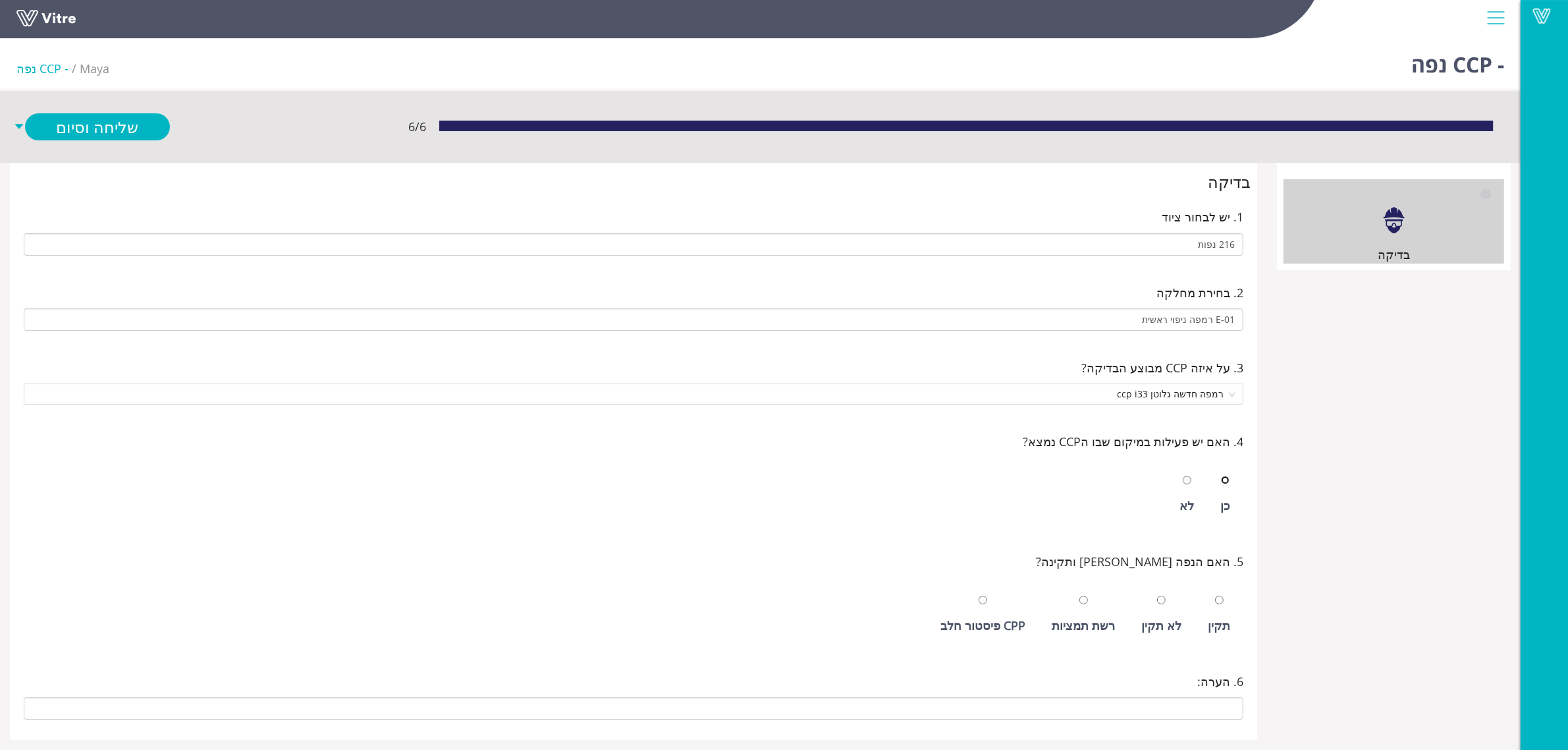
click at [1221, 475] on input "radio" at bounding box center [1225, 479] width 8 height 8
radio input "true"
click at [1215, 595] on input "radio" at bounding box center [1218, 599] width 8 height 8
radio input "true"
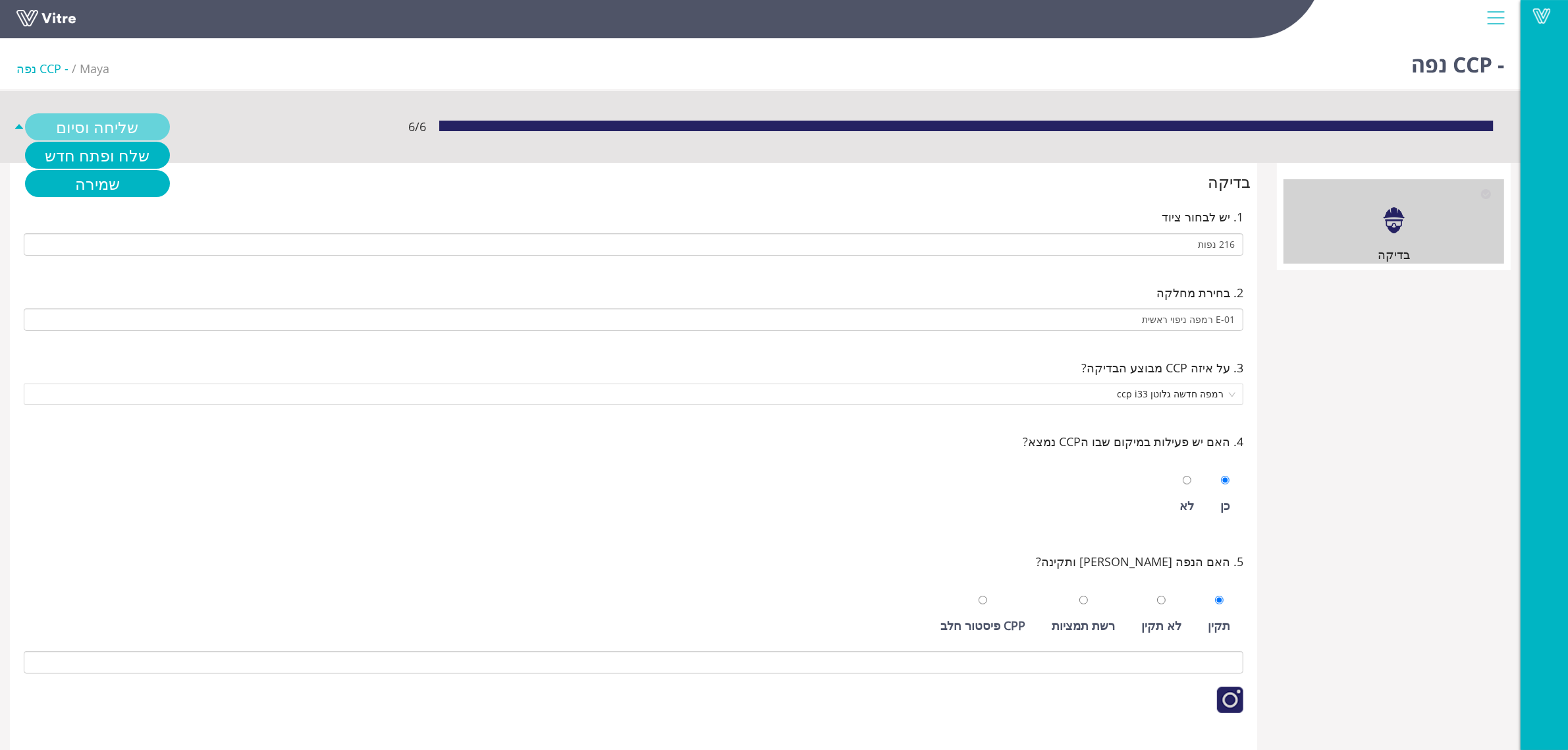
click at [130, 113] on link "שליחה וסיום" at bounding box center [97, 127] width 145 height 27
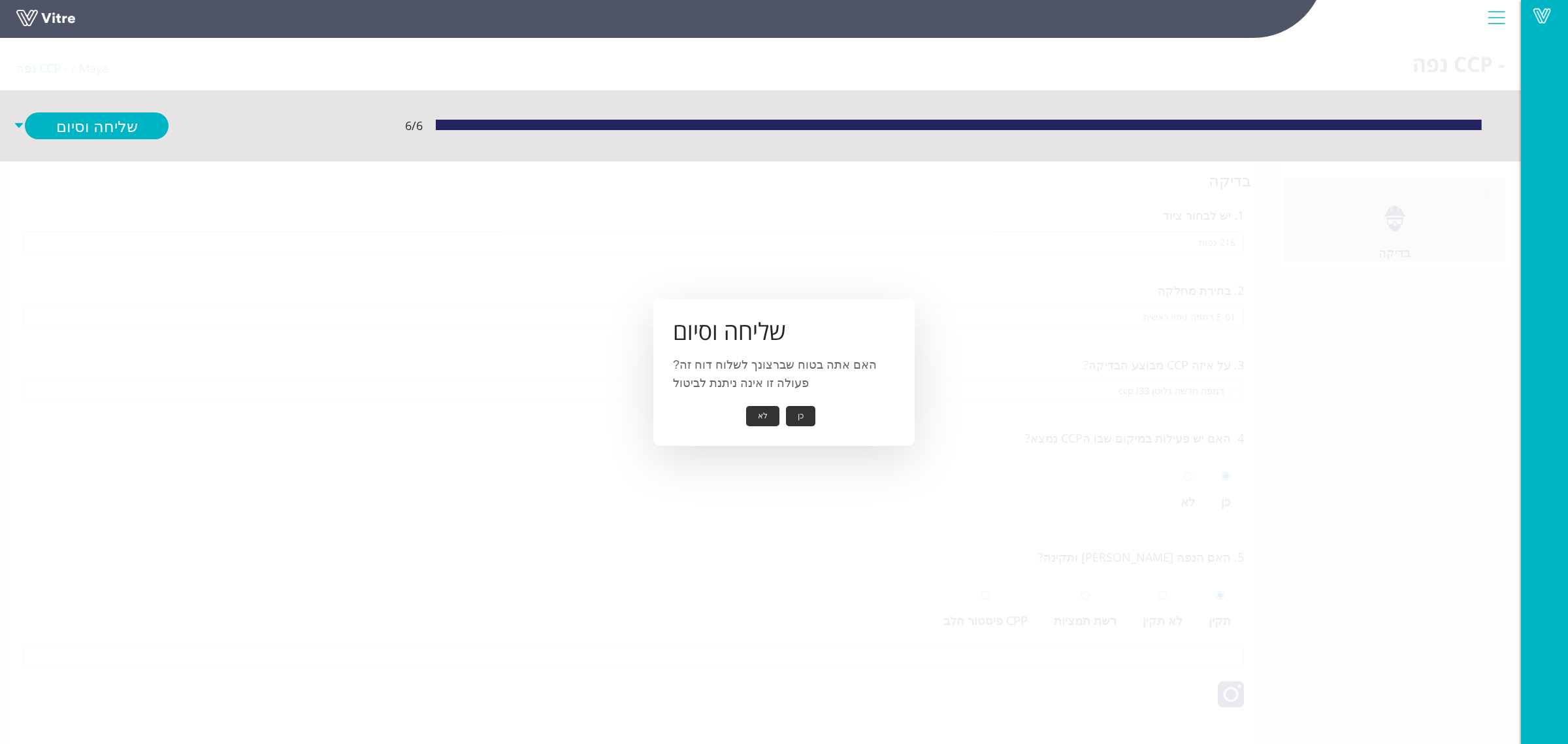
click at [794, 418] on button "כן" at bounding box center [801, 416] width 30 height 20
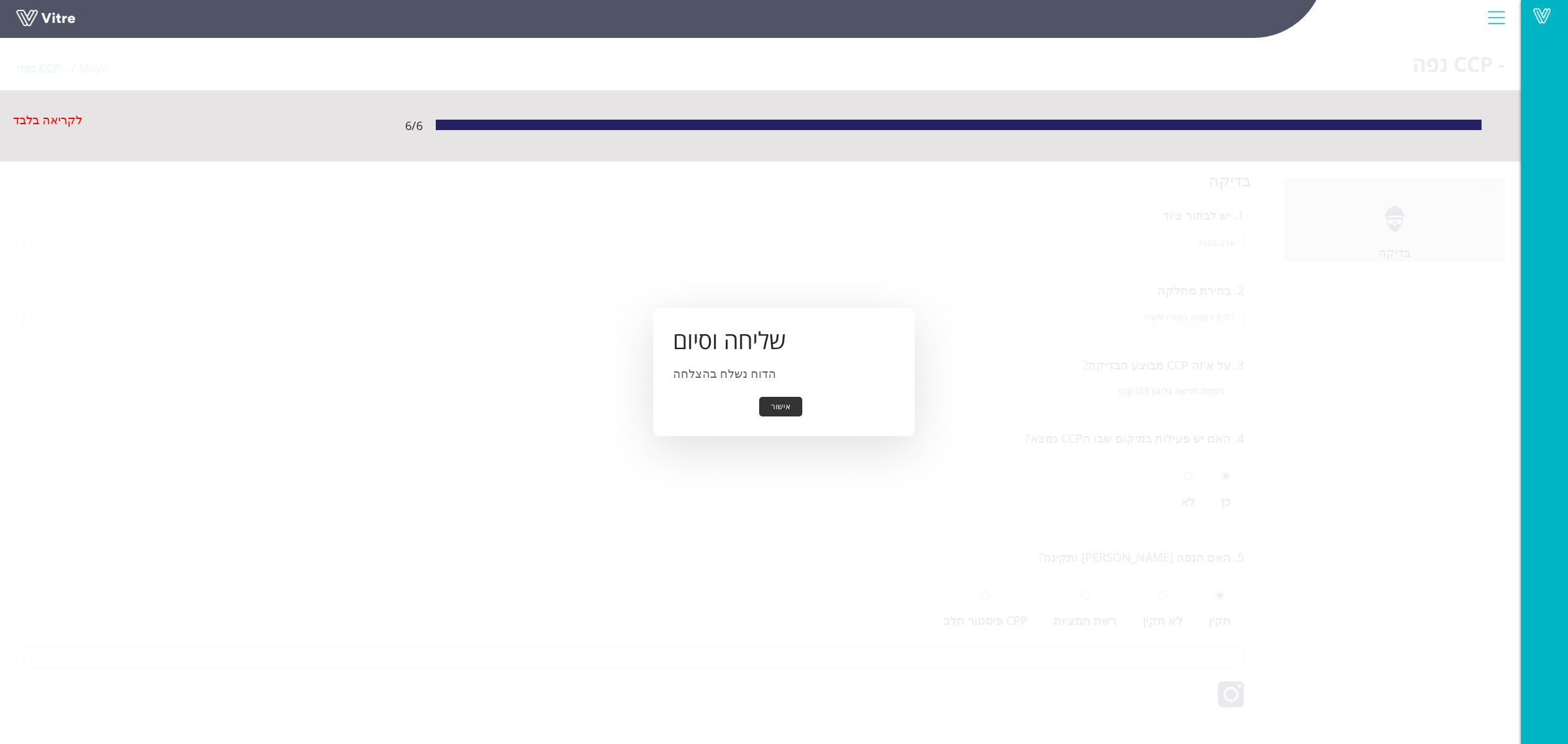
click at [786, 409] on button "אישור" at bounding box center [780, 407] width 43 height 20
